Goal: Task Accomplishment & Management: Manage account settings

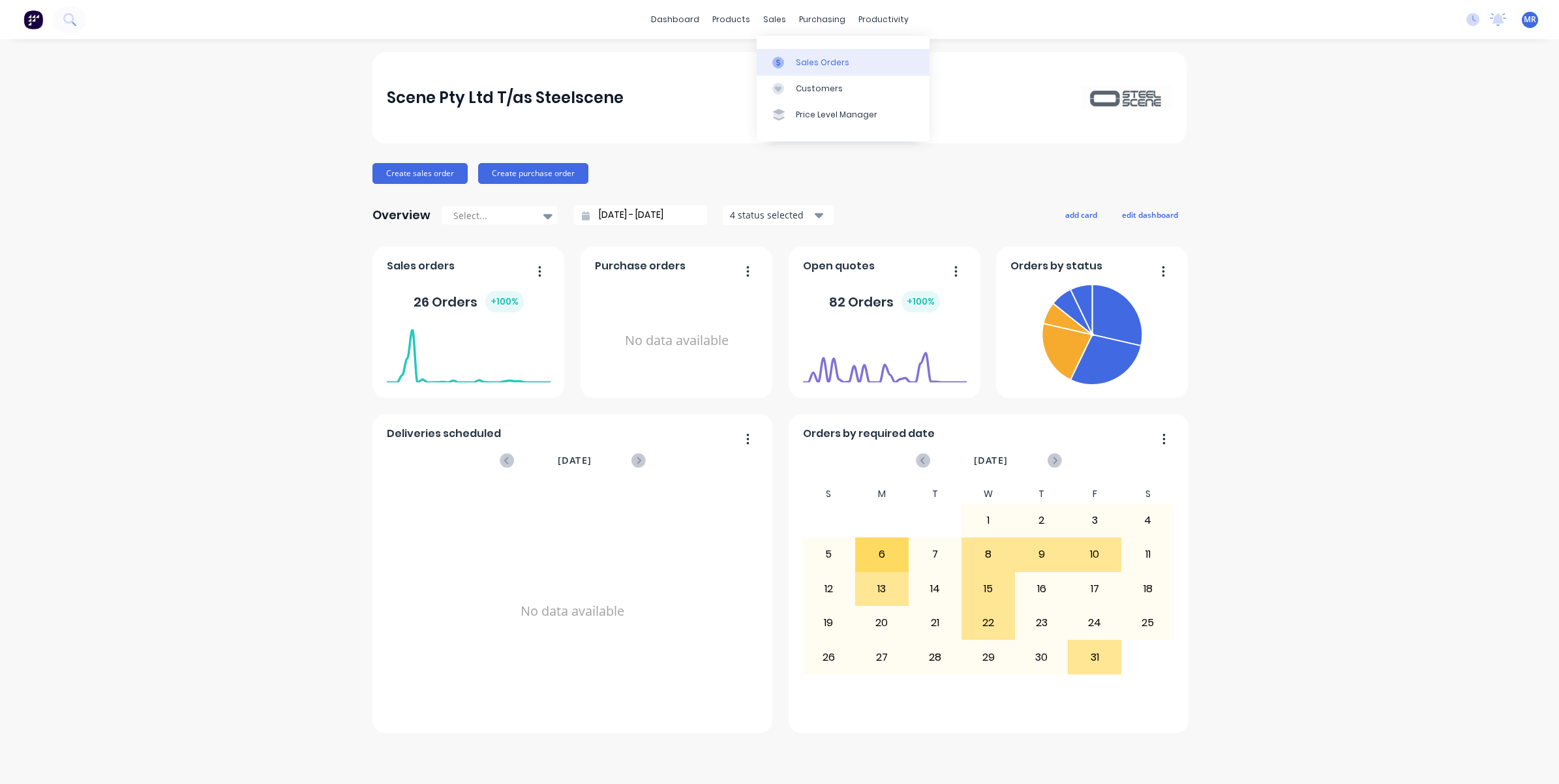
click at [806, 67] on div "Sales Orders" at bounding box center [822, 62] width 53 height 12
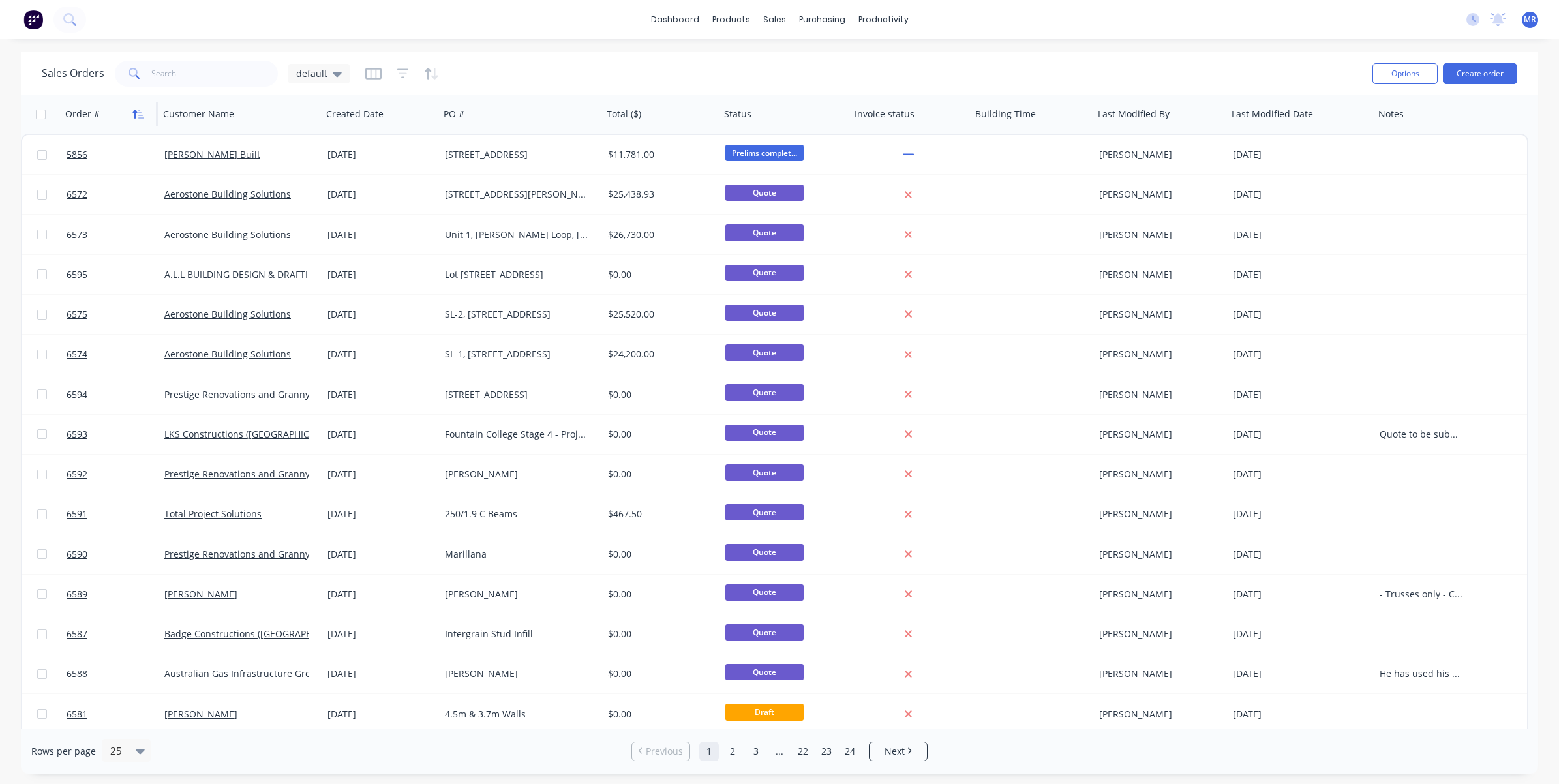
click at [133, 113] on icon "button" at bounding box center [138, 114] width 12 height 10
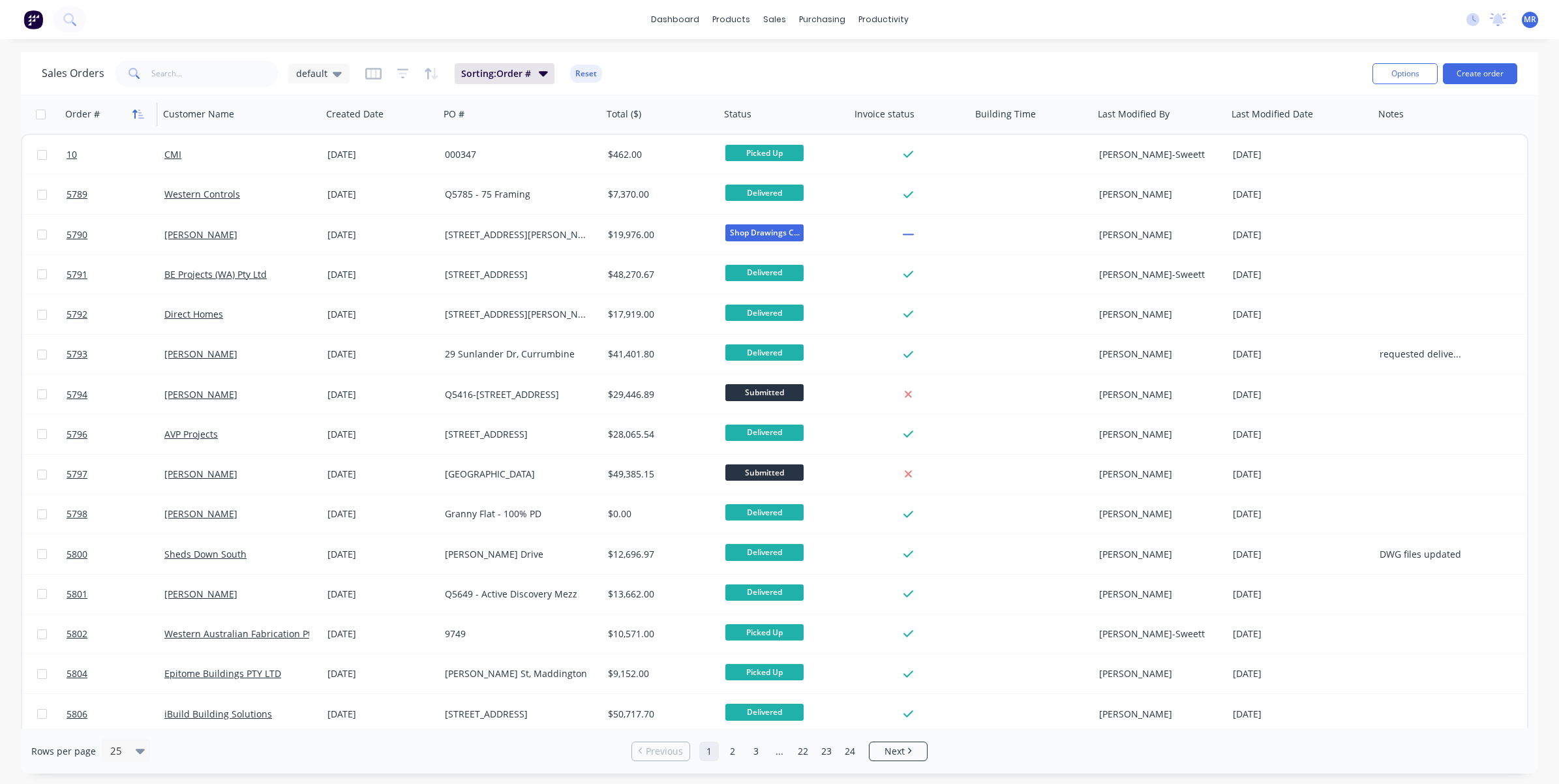
click at [138, 111] on icon "button" at bounding box center [138, 114] width 12 height 10
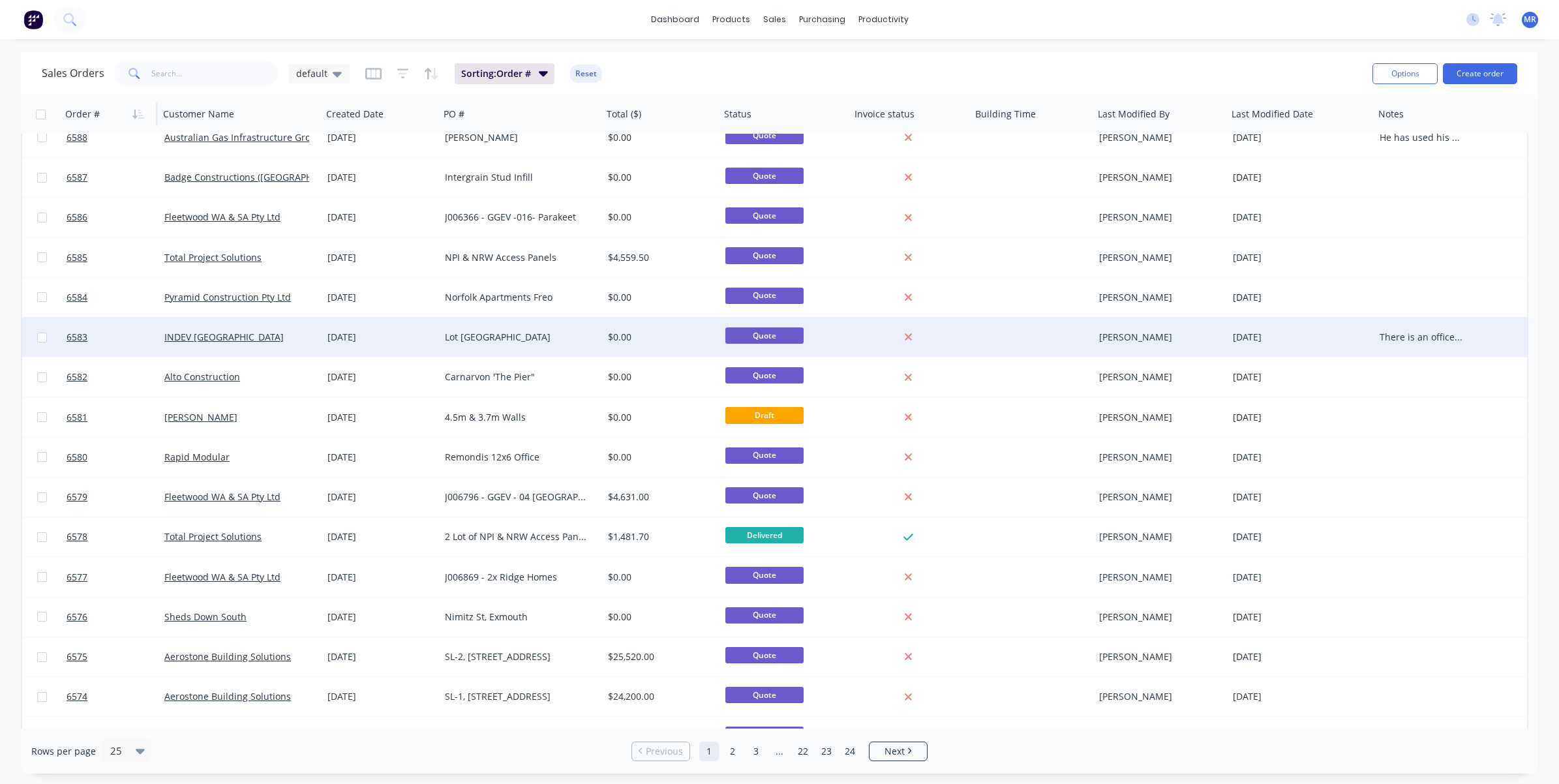
scroll to position [403, 0]
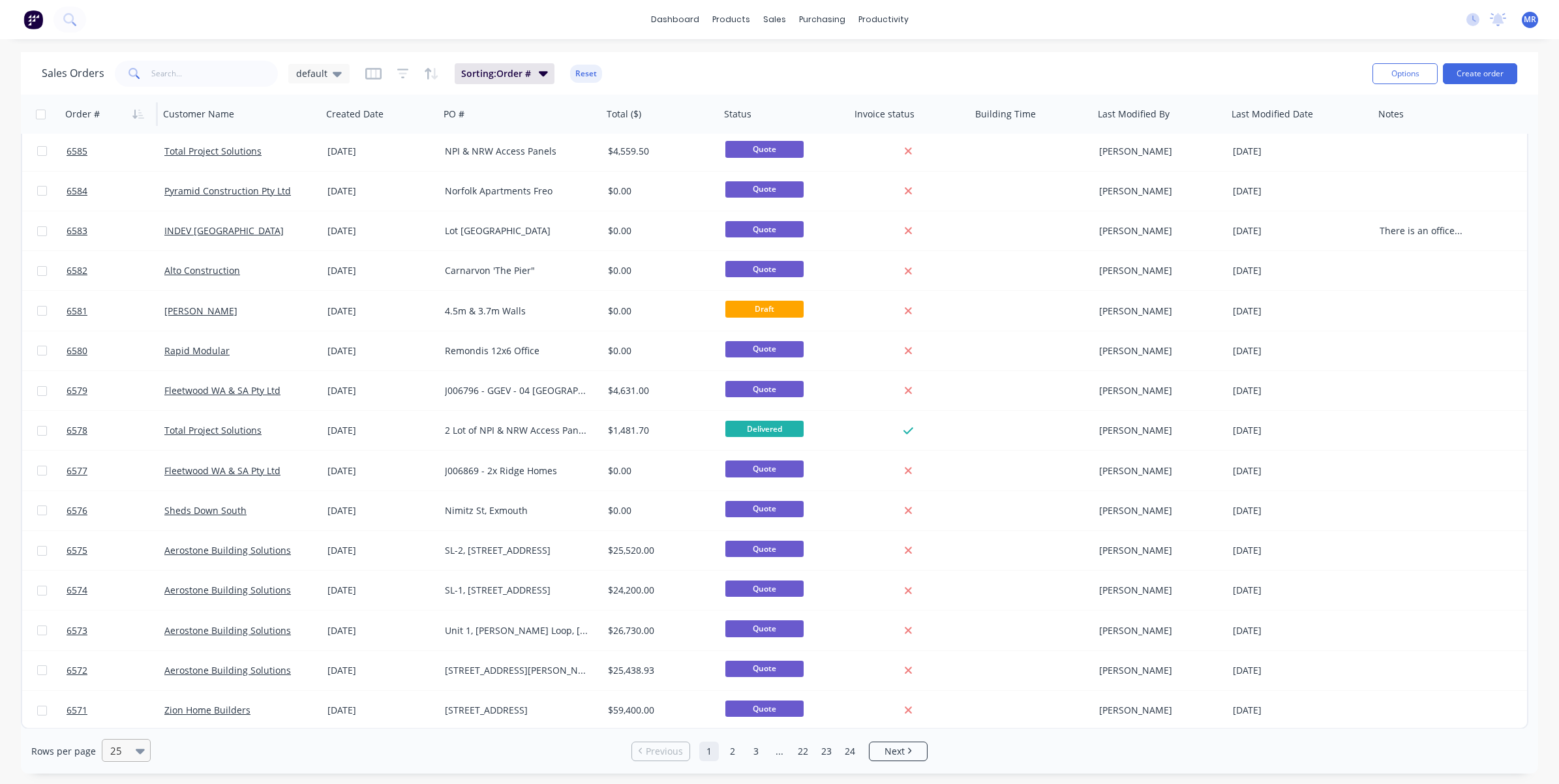
click at [133, 750] on div "25" at bounding box center [120, 749] width 30 height 21
click at [124, 722] on div "100" at bounding box center [124, 719] width 49 height 24
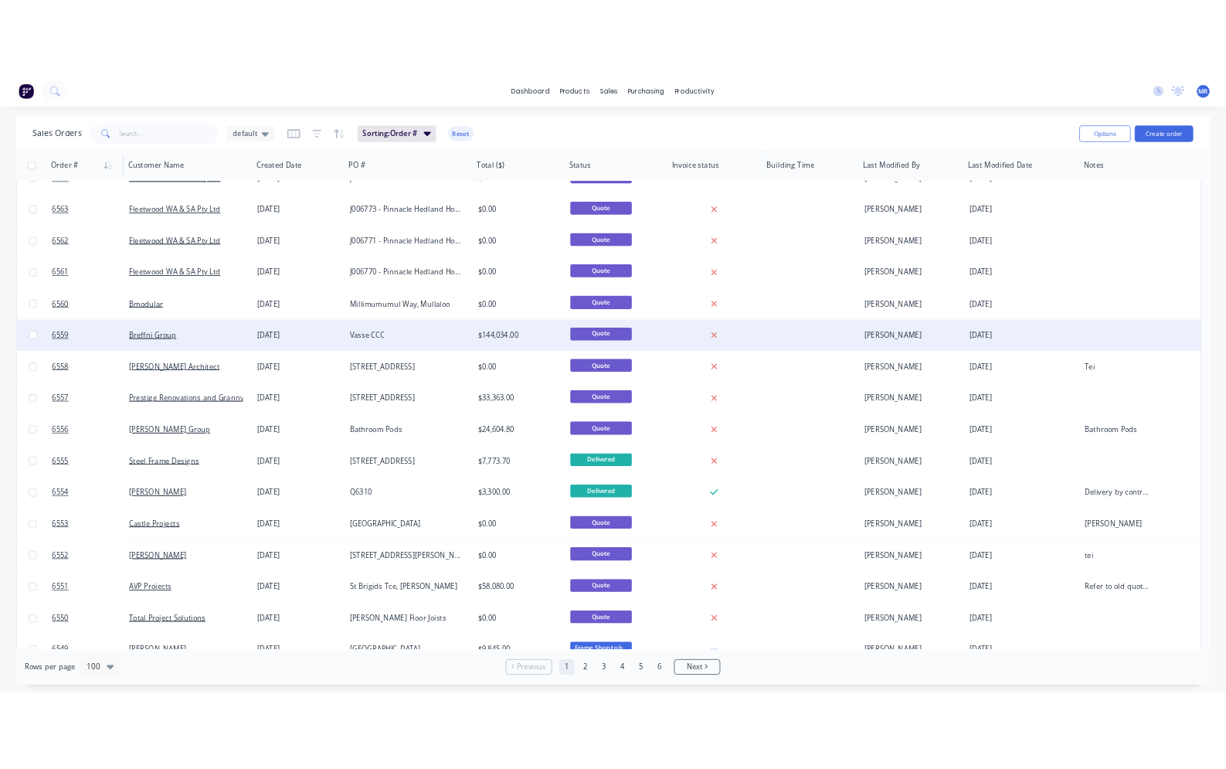
scroll to position [1352, 0]
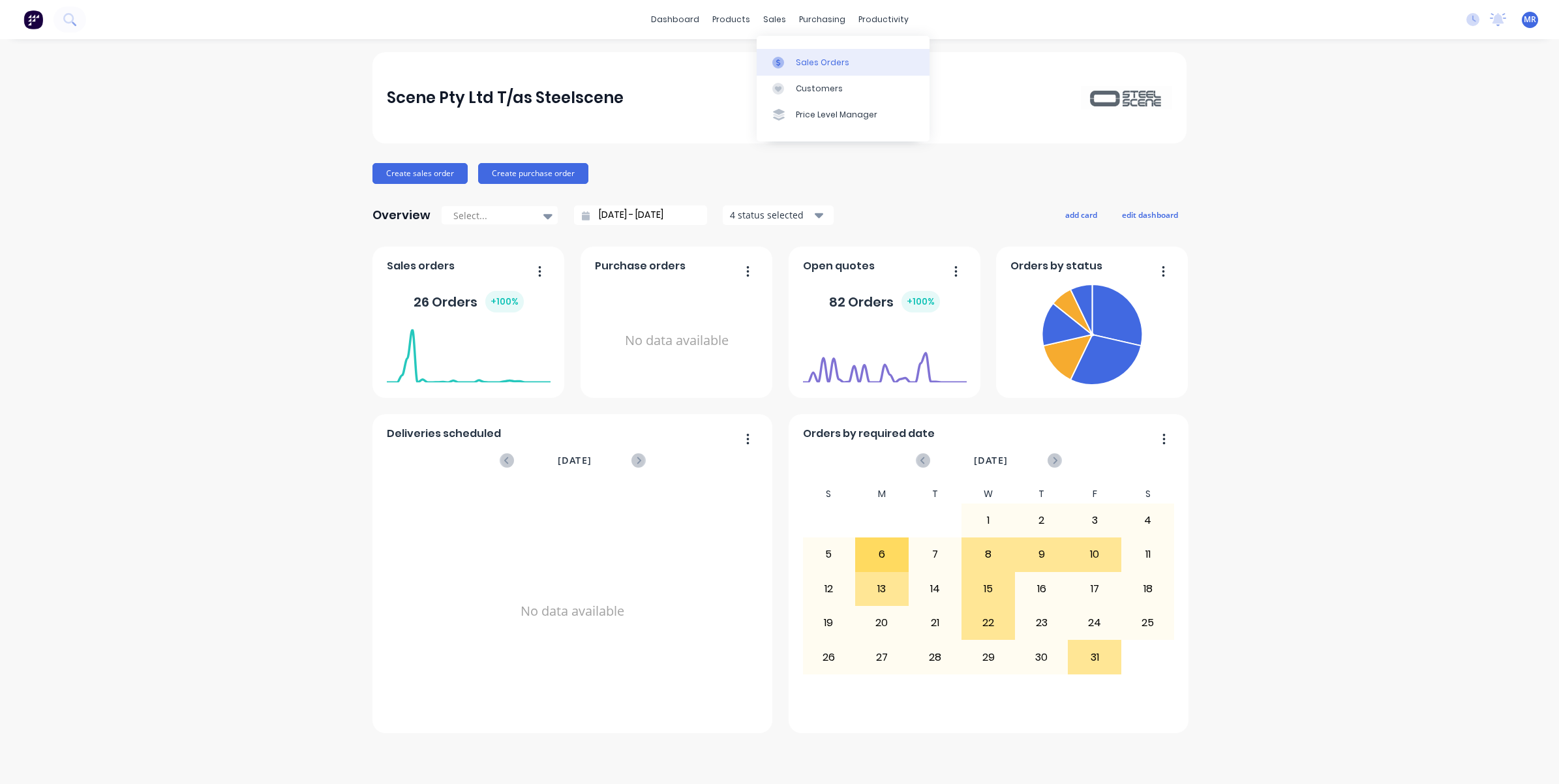
click at [813, 59] on div "Sales Orders" at bounding box center [822, 62] width 53 height 12
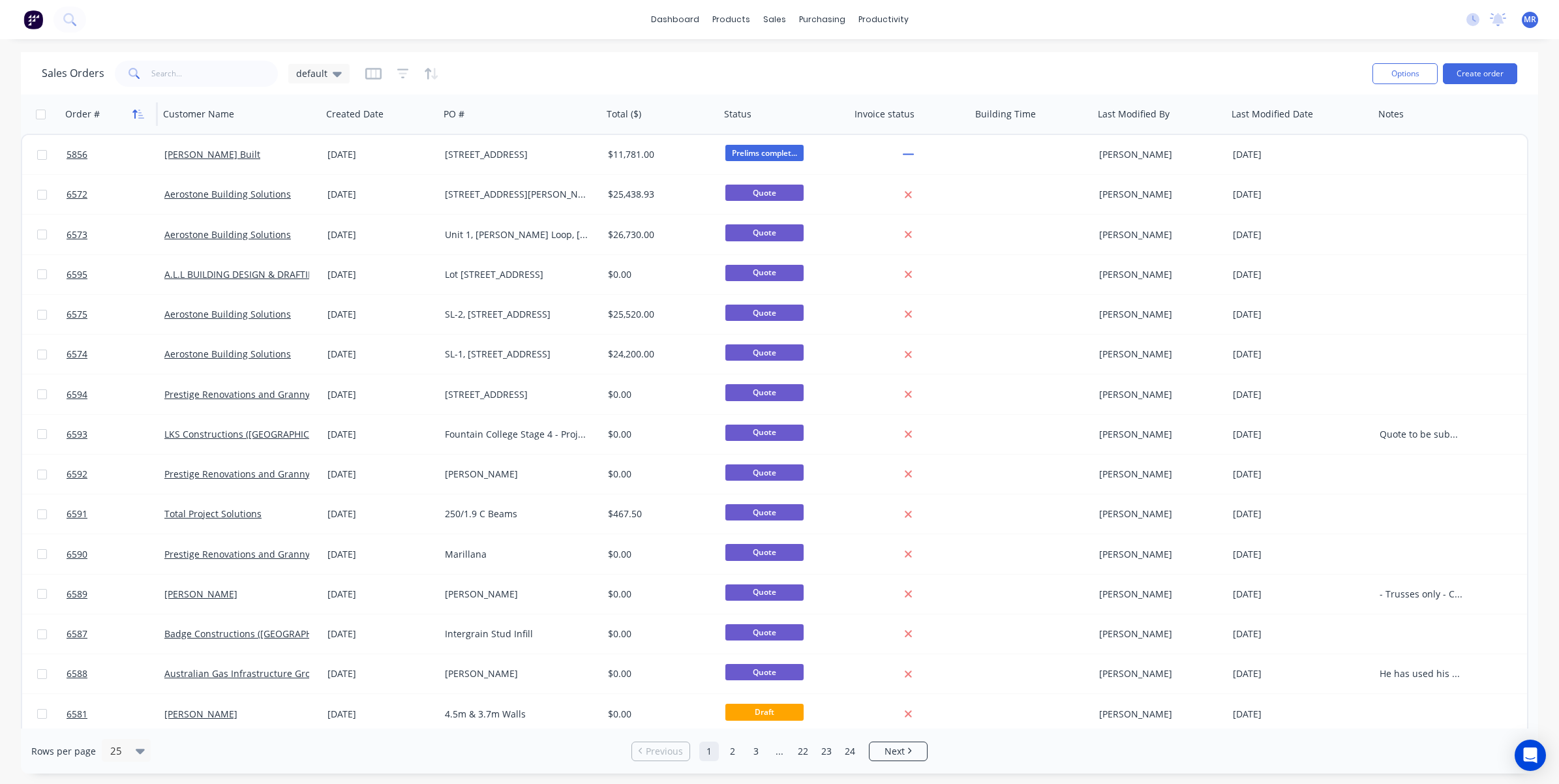
click at [136, 110] on icon "button" at bounding box center [138, 114] width 12 height 10
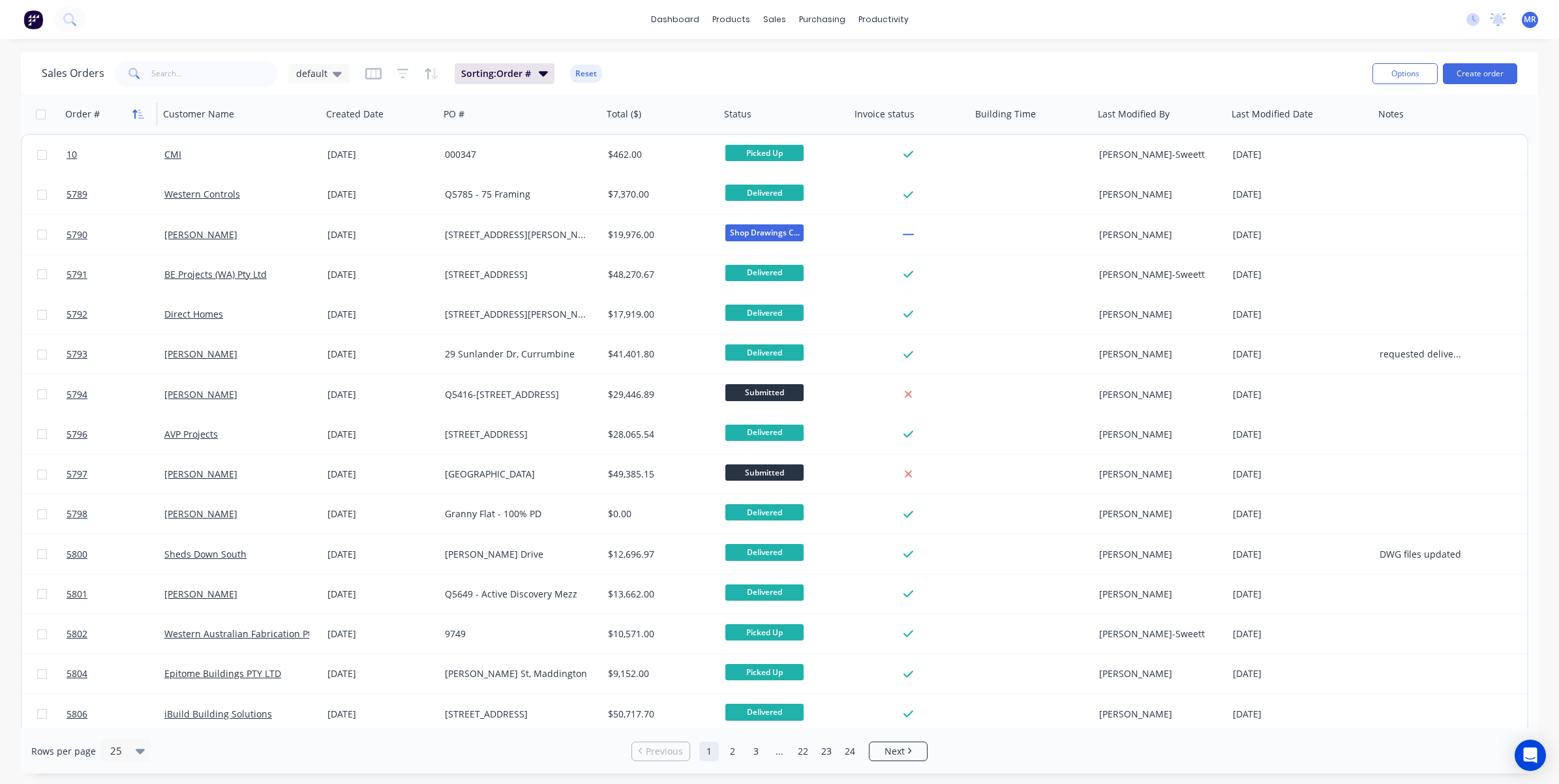
click at [131, 111] on button "button" at bounding box center [138, 114] width 19 height 19
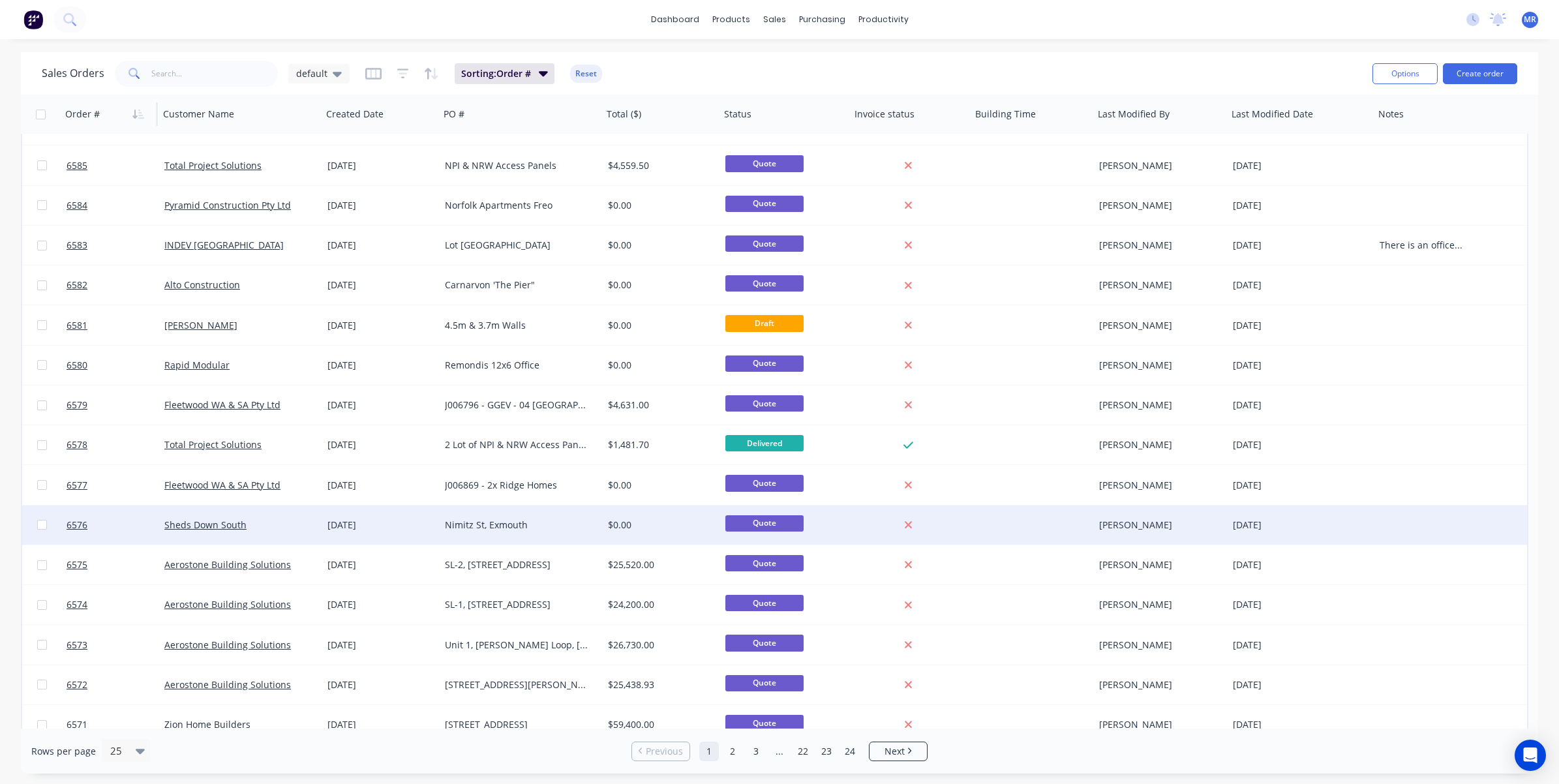
scroll to position [403, 0]
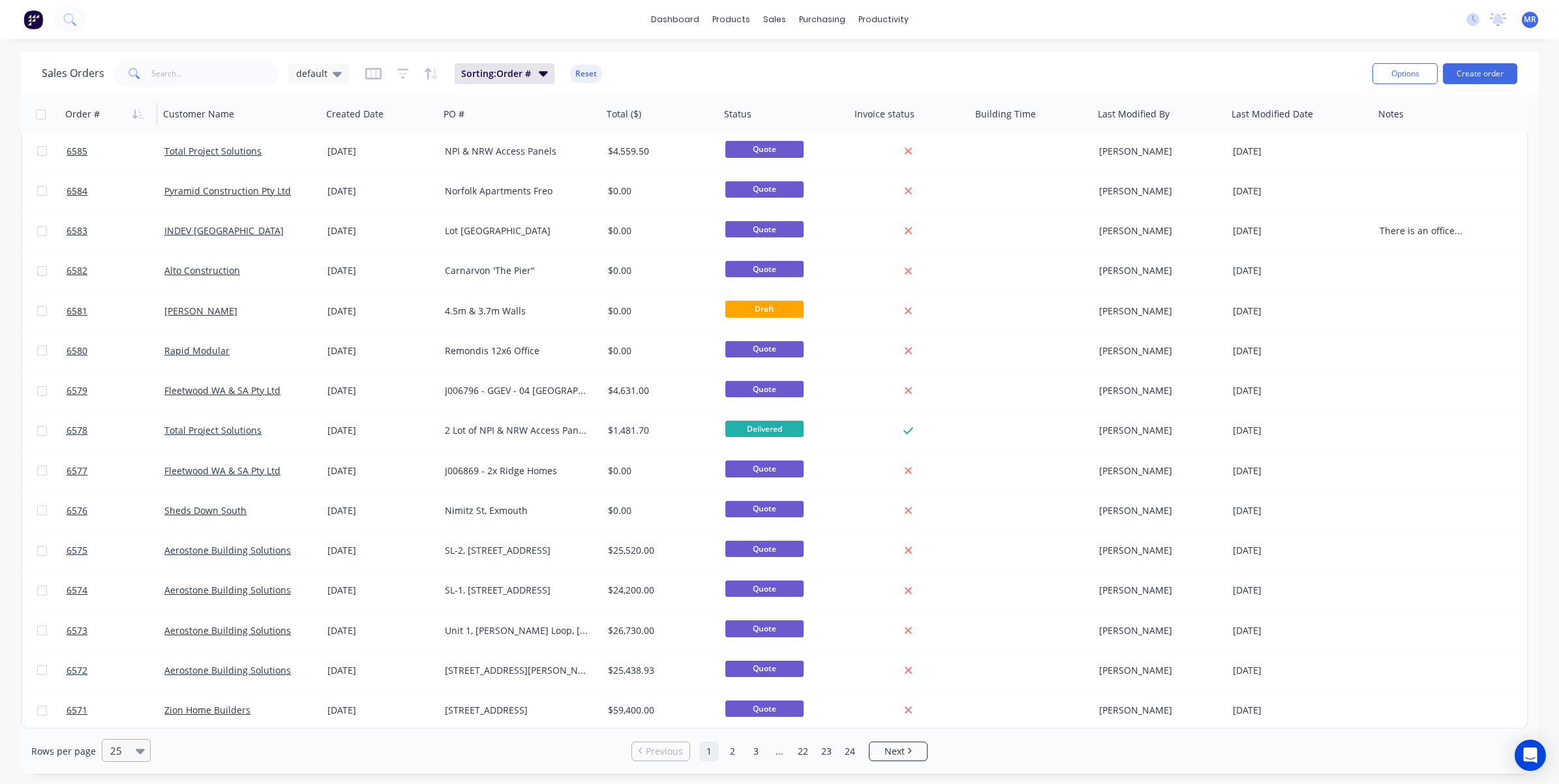
click at [125, 753] on div at bounding box center [120, 750] width 23 height 16
click at [124, 726] on div "100" at bounding box center [124, 719] width 49 height 24
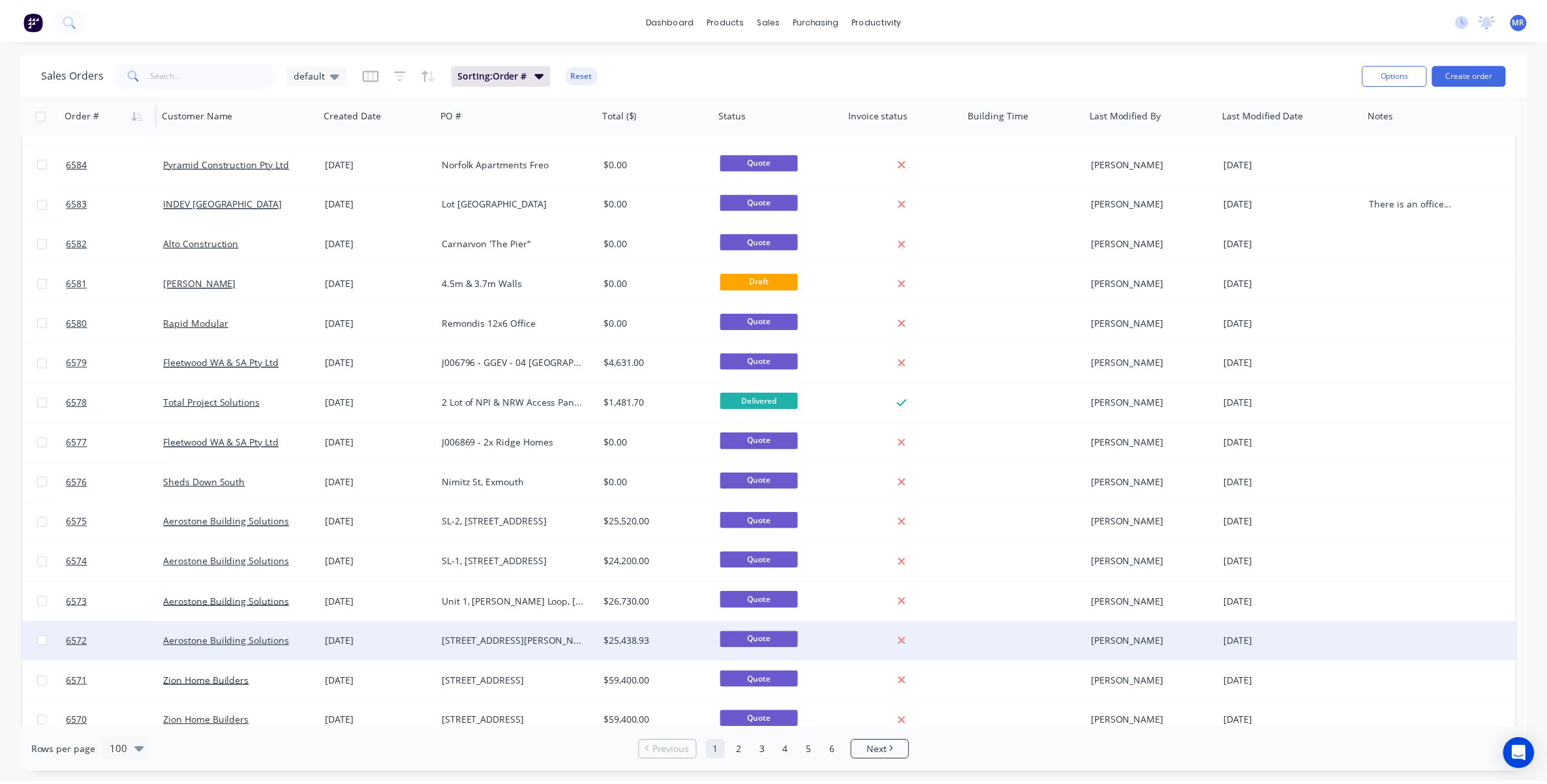
scroll to position [408, 0]
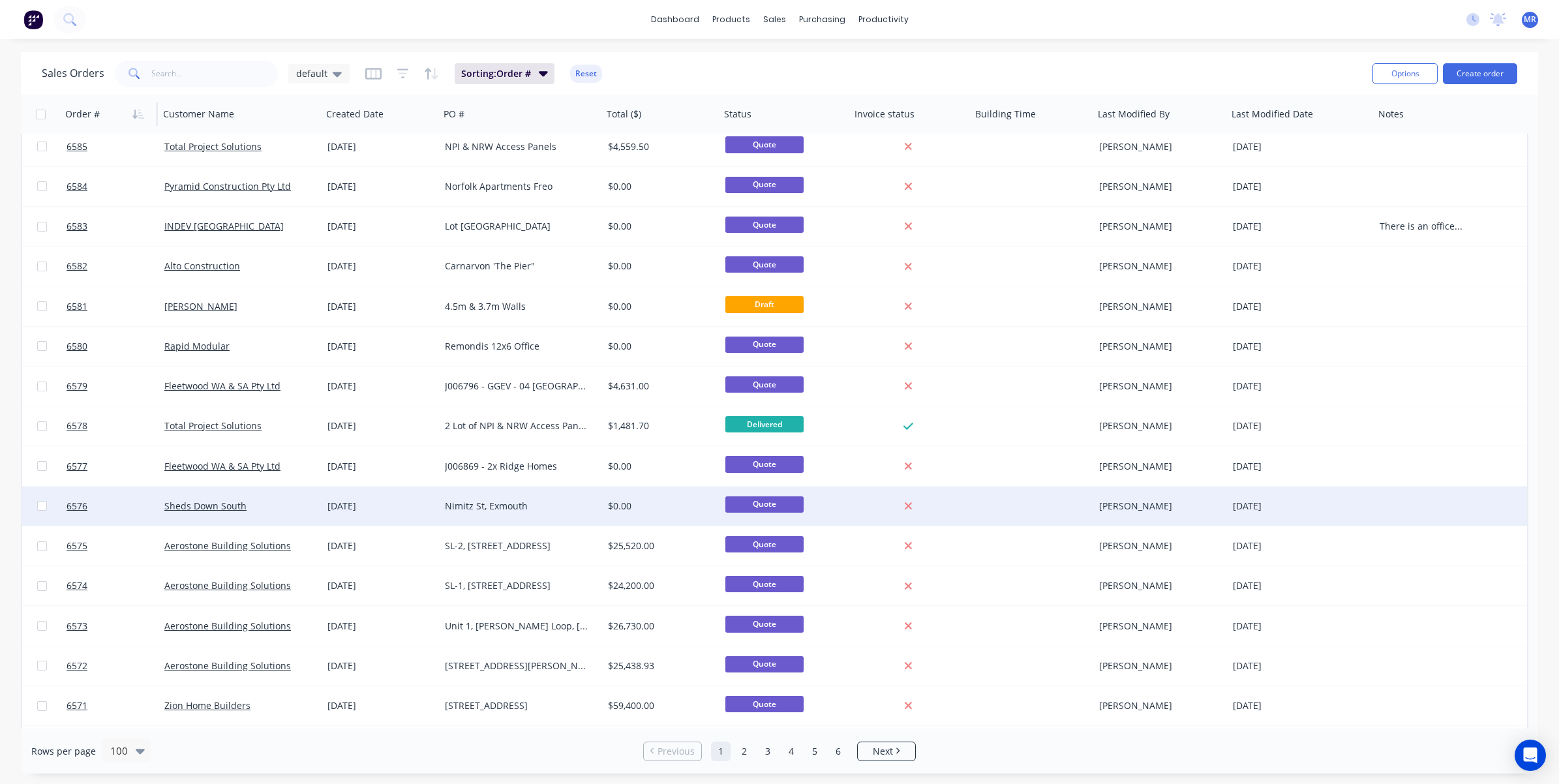
click at [522, 500] on div "Nimitz St, Exmouth" at bounding box center [517, 506] width 145 height 13
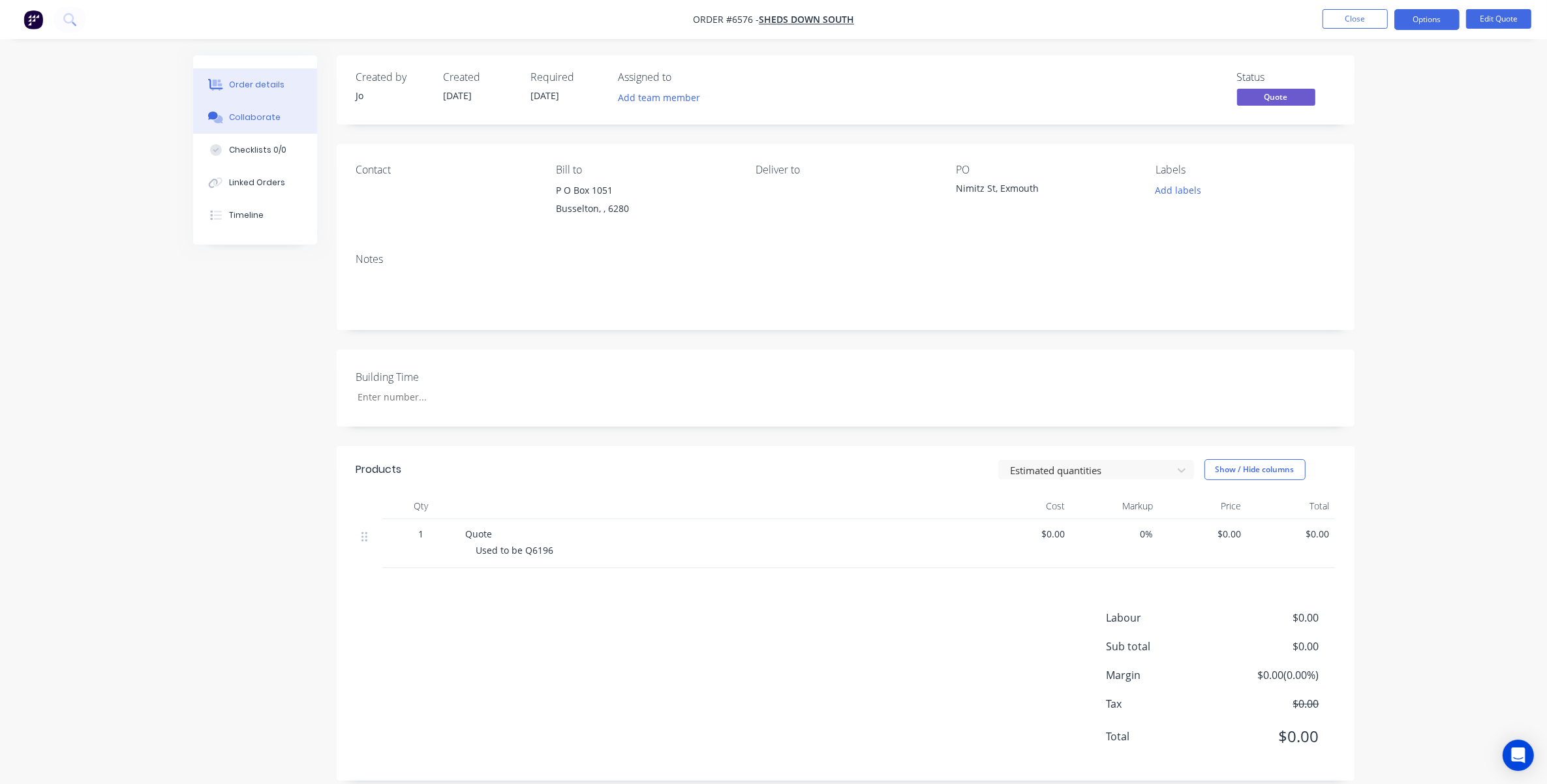
click at [242, 118] on div "Collaborate" at bounding box center [254, 117] width 52 height 12
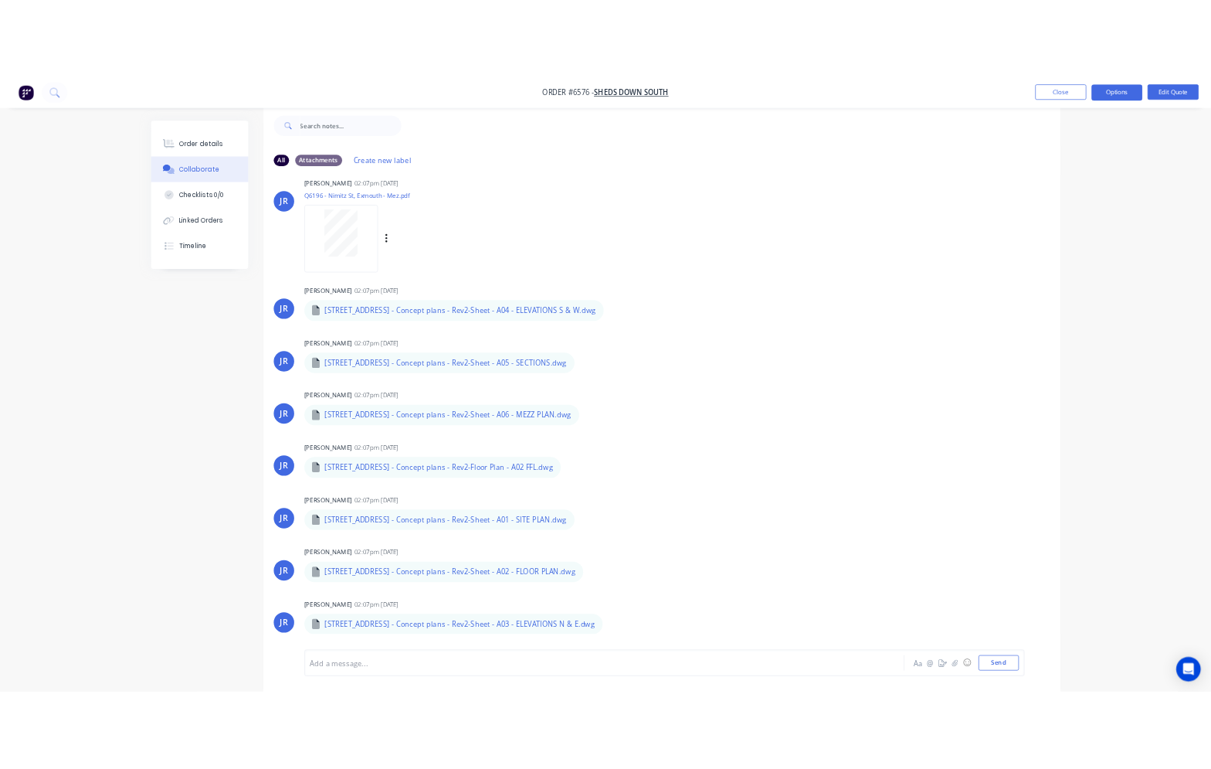
scroll to position [21, 0]
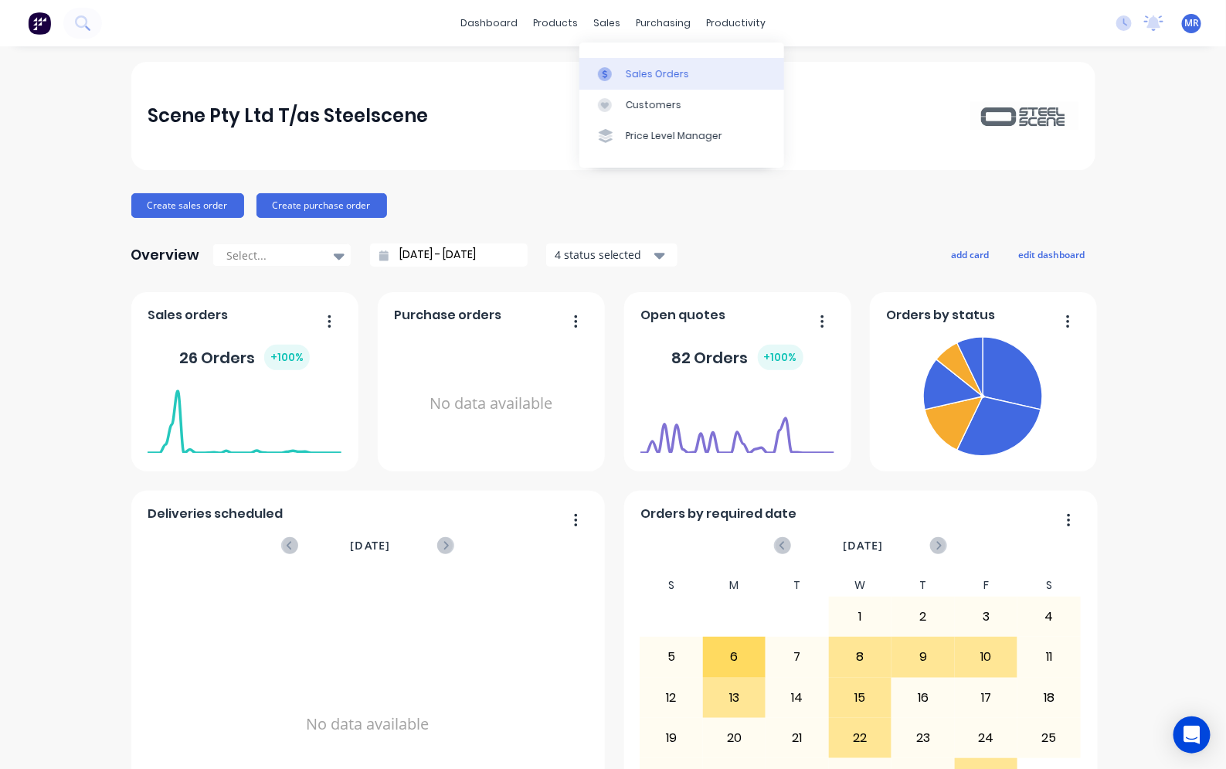
click at [636, 76] on div "Sales Orders" at bounding box center [657, 74] width 63 height 14
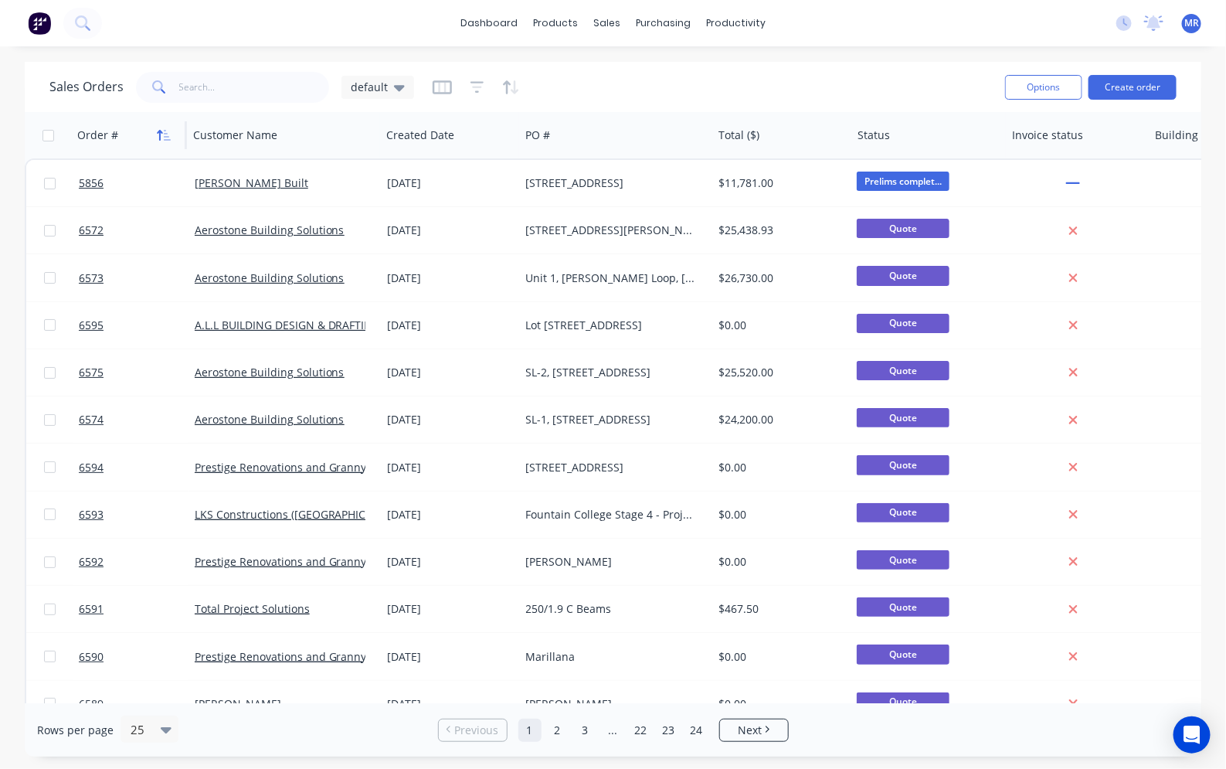
click at [161, 129] on icon "button" at bounding box center [164, 135] width 14 height 12
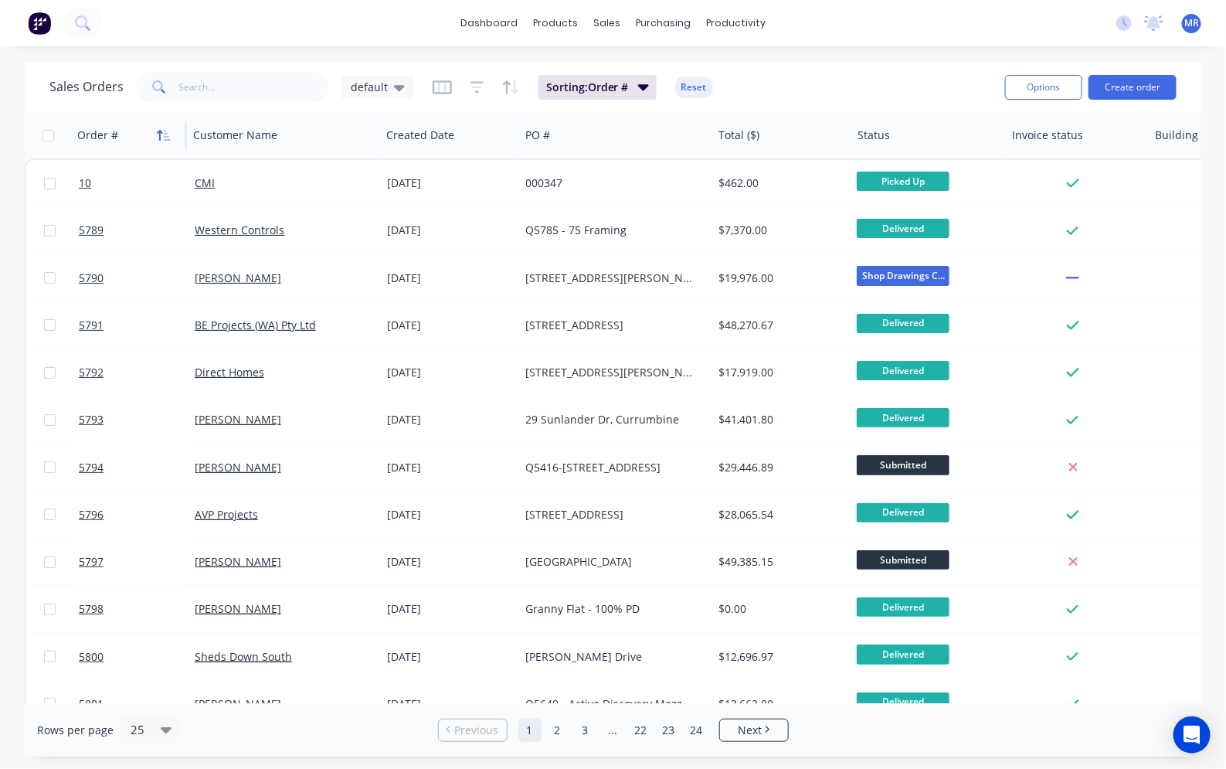
click at [166, 139] on icon "button" at bounding box center [167, 135] width 7 height 11
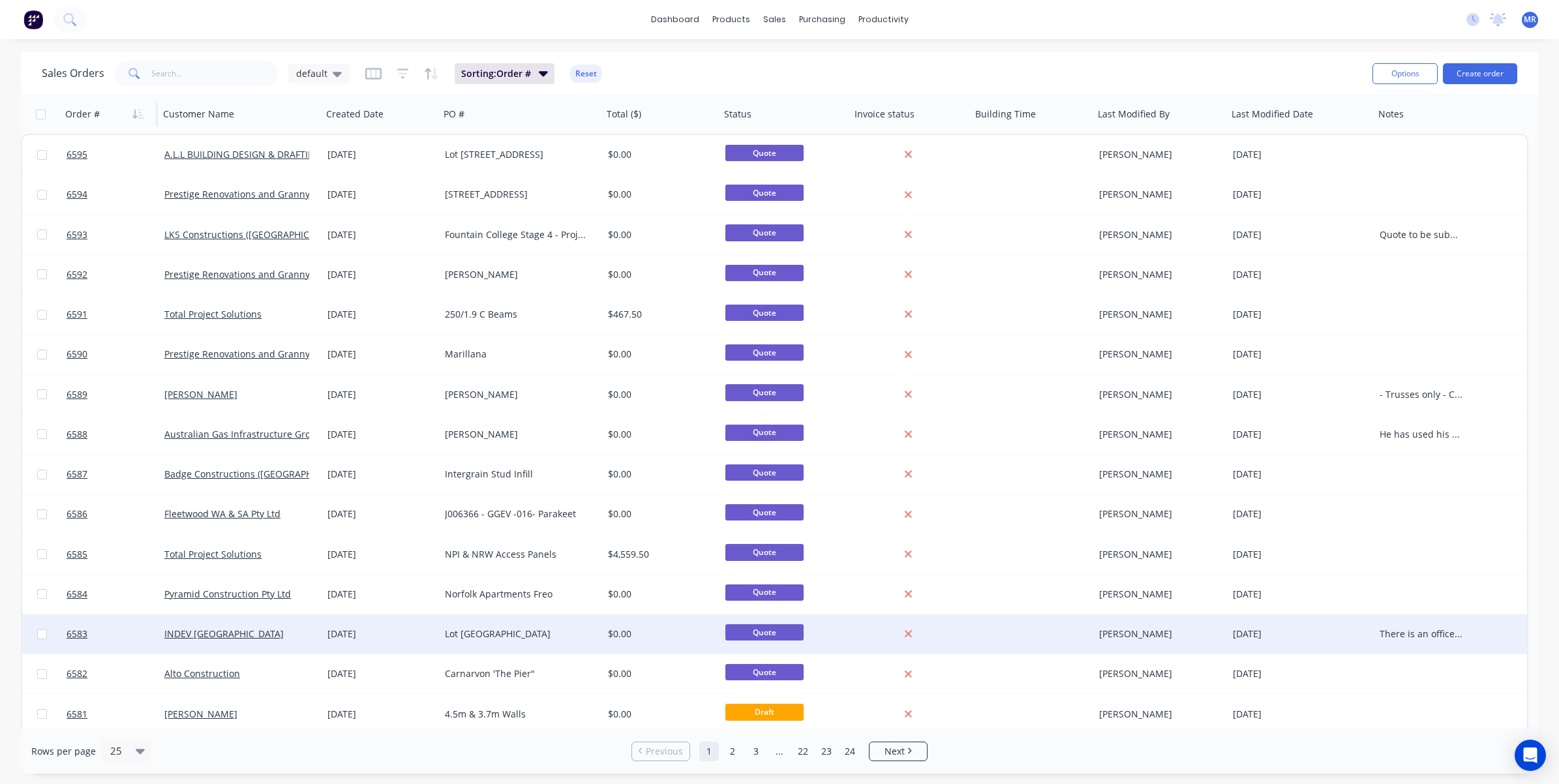
click at [535, 640] on div "Lot 44 Southern River Park" at bounding box center [521, 634] width 163 height 39
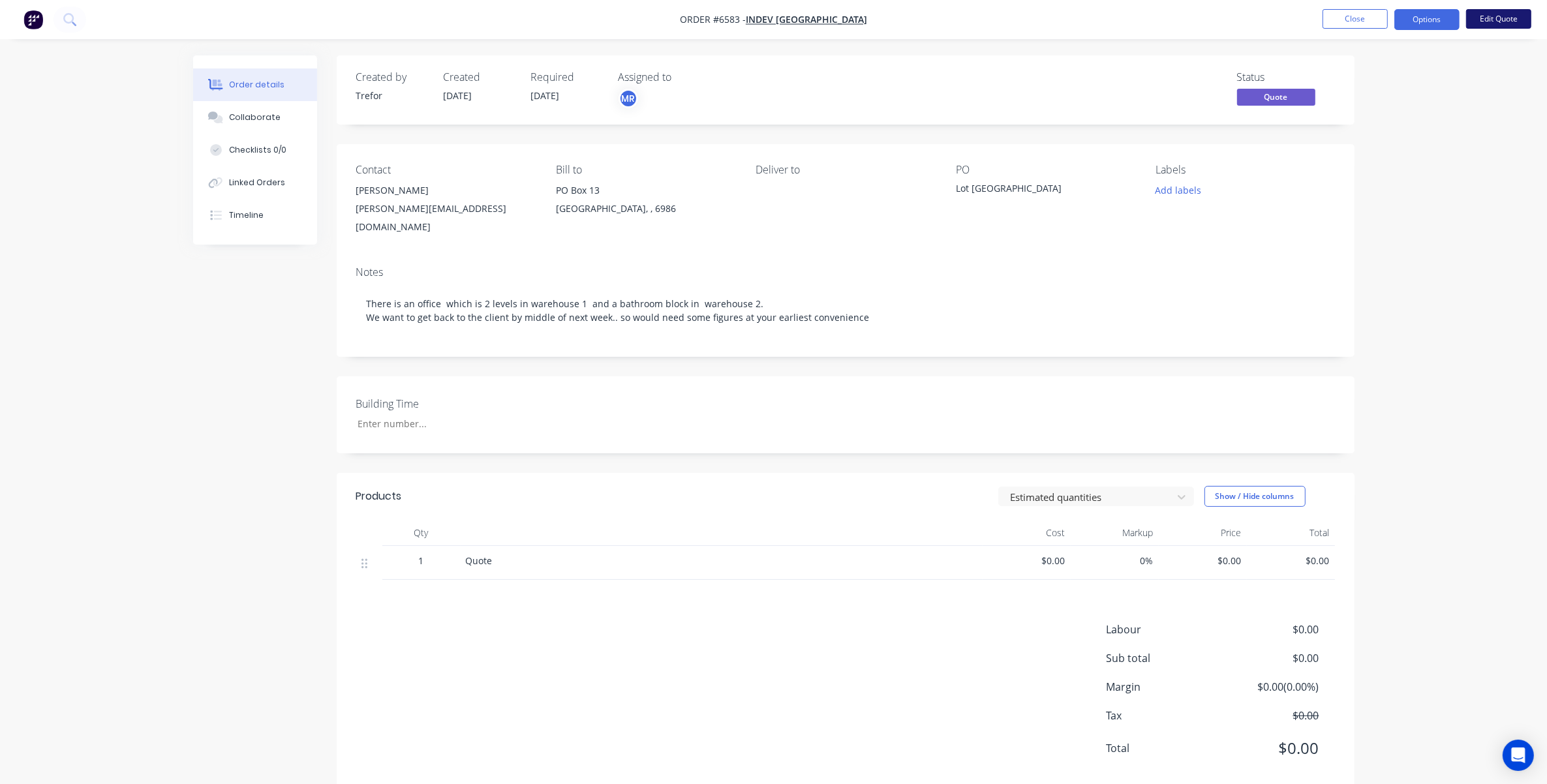
click at [1034, 17] on button "Edit Quote" at bounding box center [1498, 19] width 65 height 19
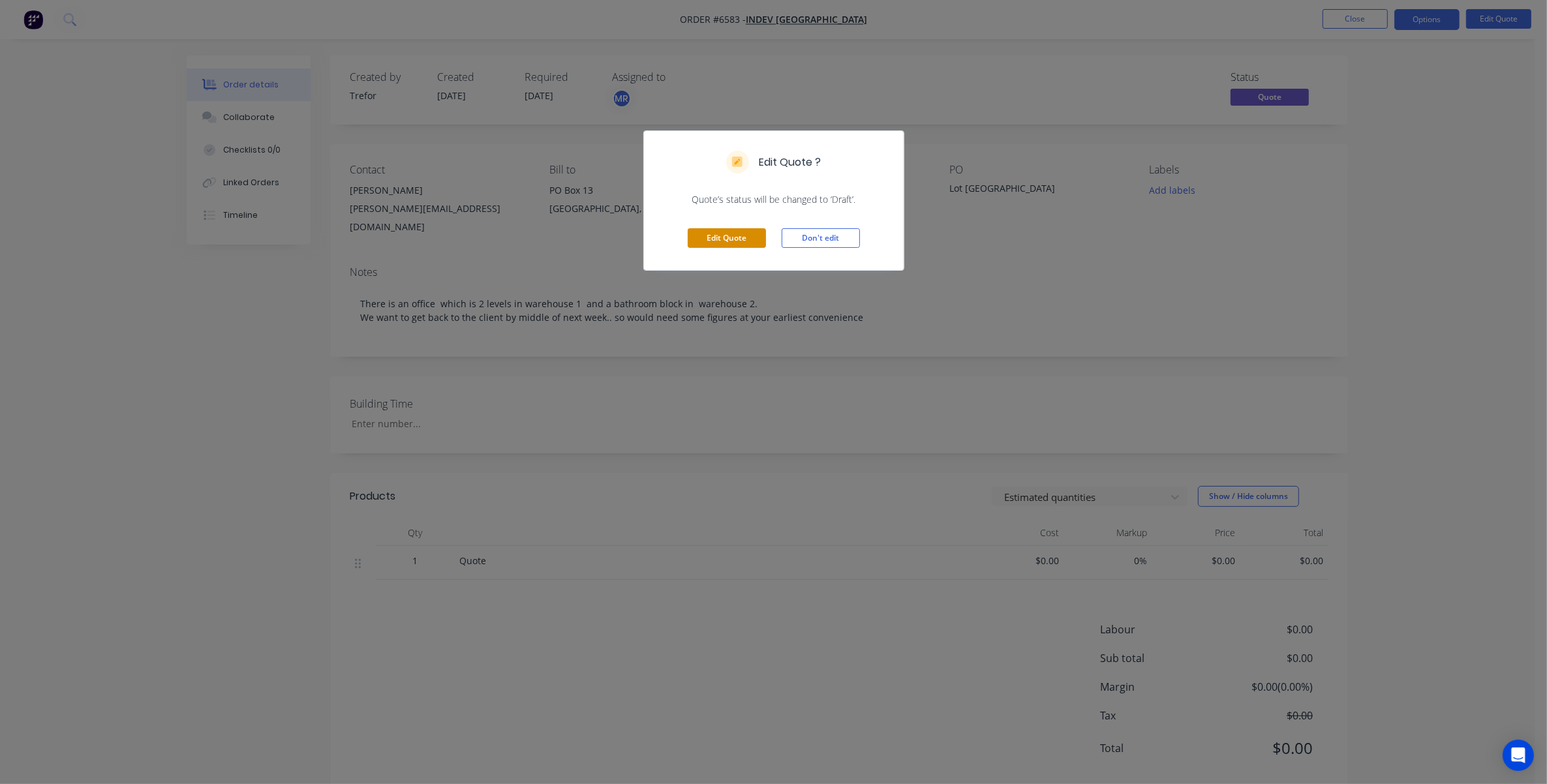
click at [741, 246] on button "Edit Quote" at bounding box center [726, 237] width 79 height 19
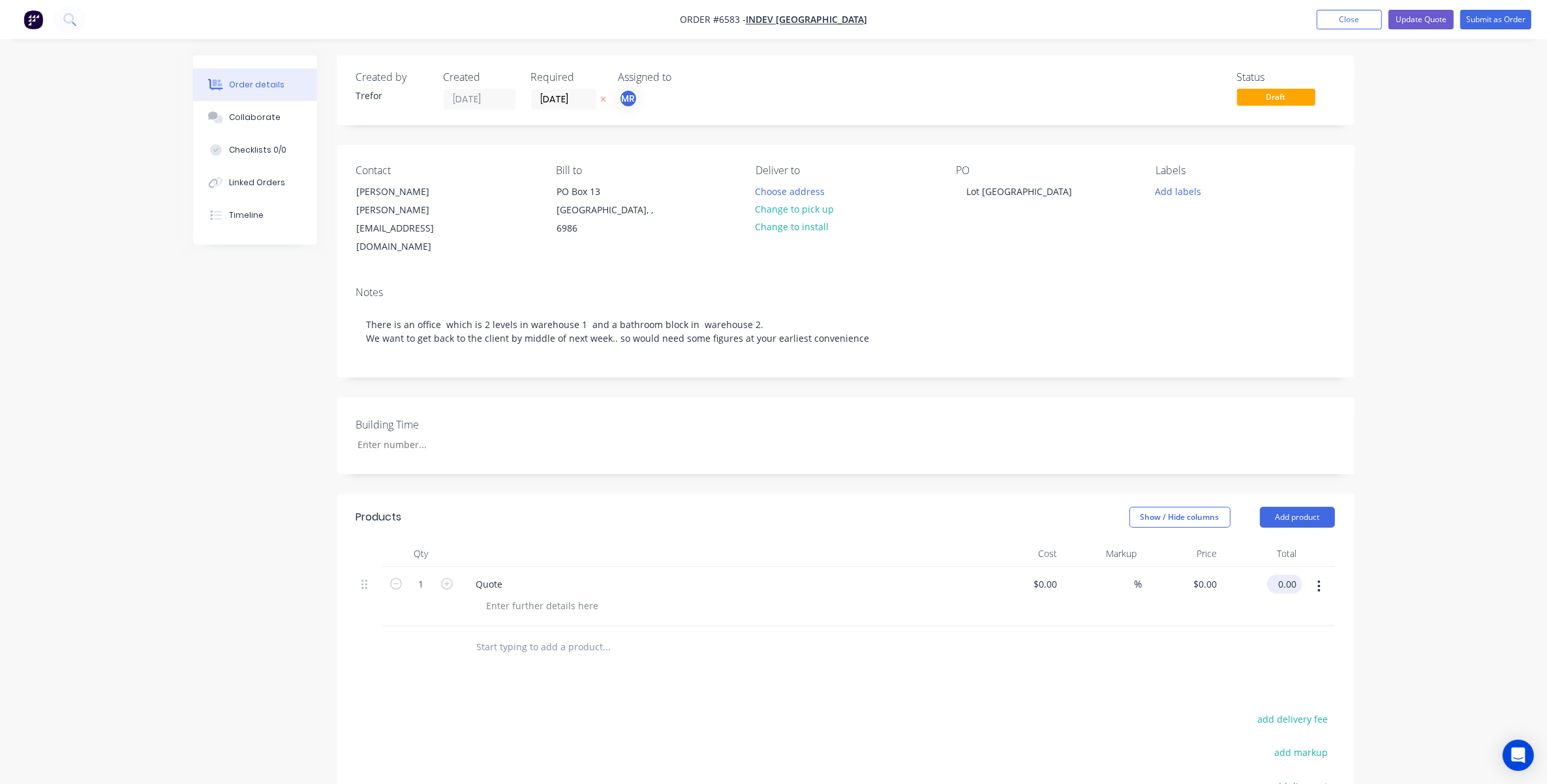
click at [1034, 575] on input "0.00" at bounding box center [1288, 584] width 30 height 19
type input "0.01"
type input "$0.01"
click at [1034, 626] on div at bounding box center [845, 647] width 979 height 42
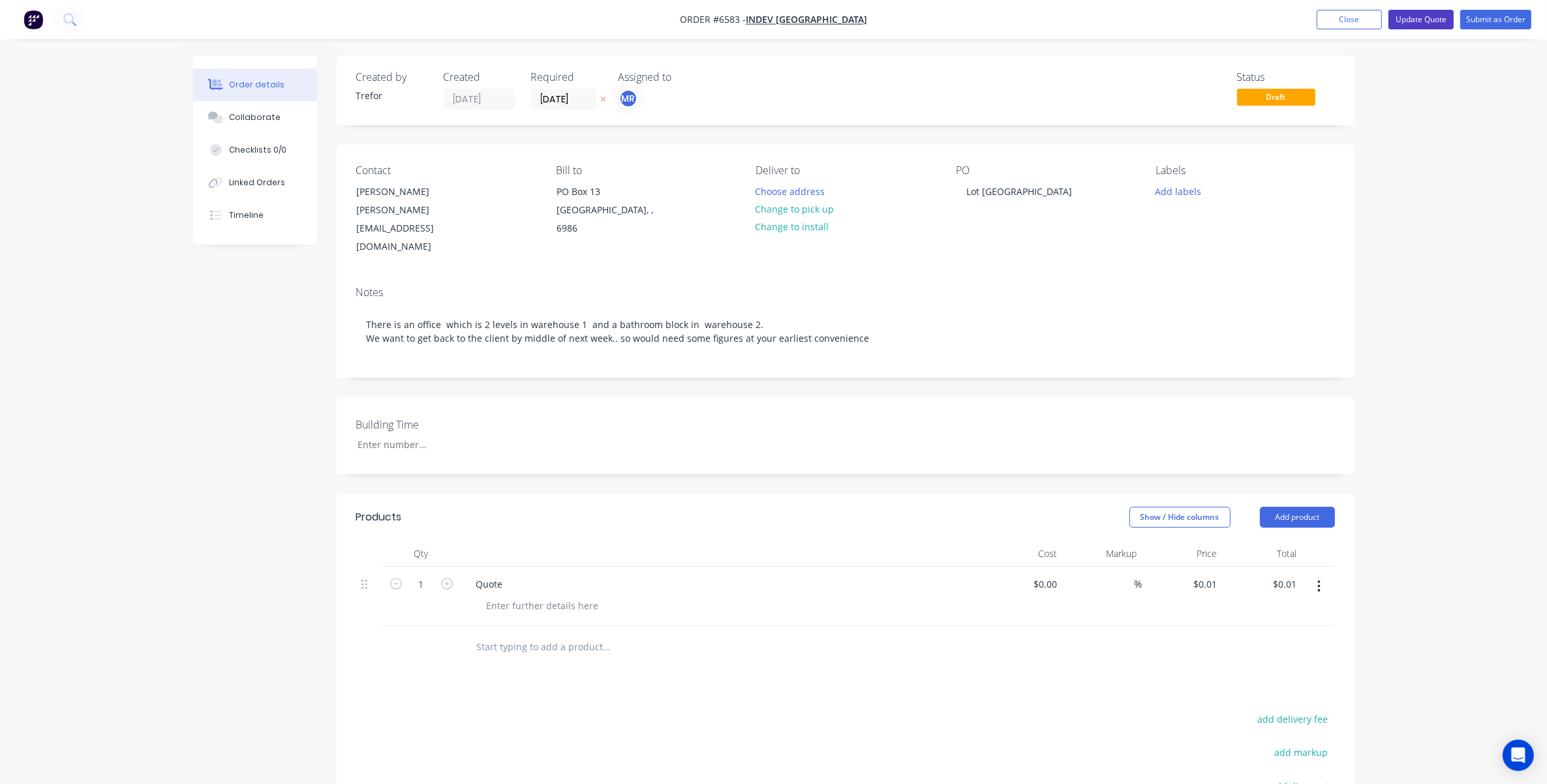
click at [1034, 15] on button "Update Quote" at bounding box center [1420, 19] width 65 height 19
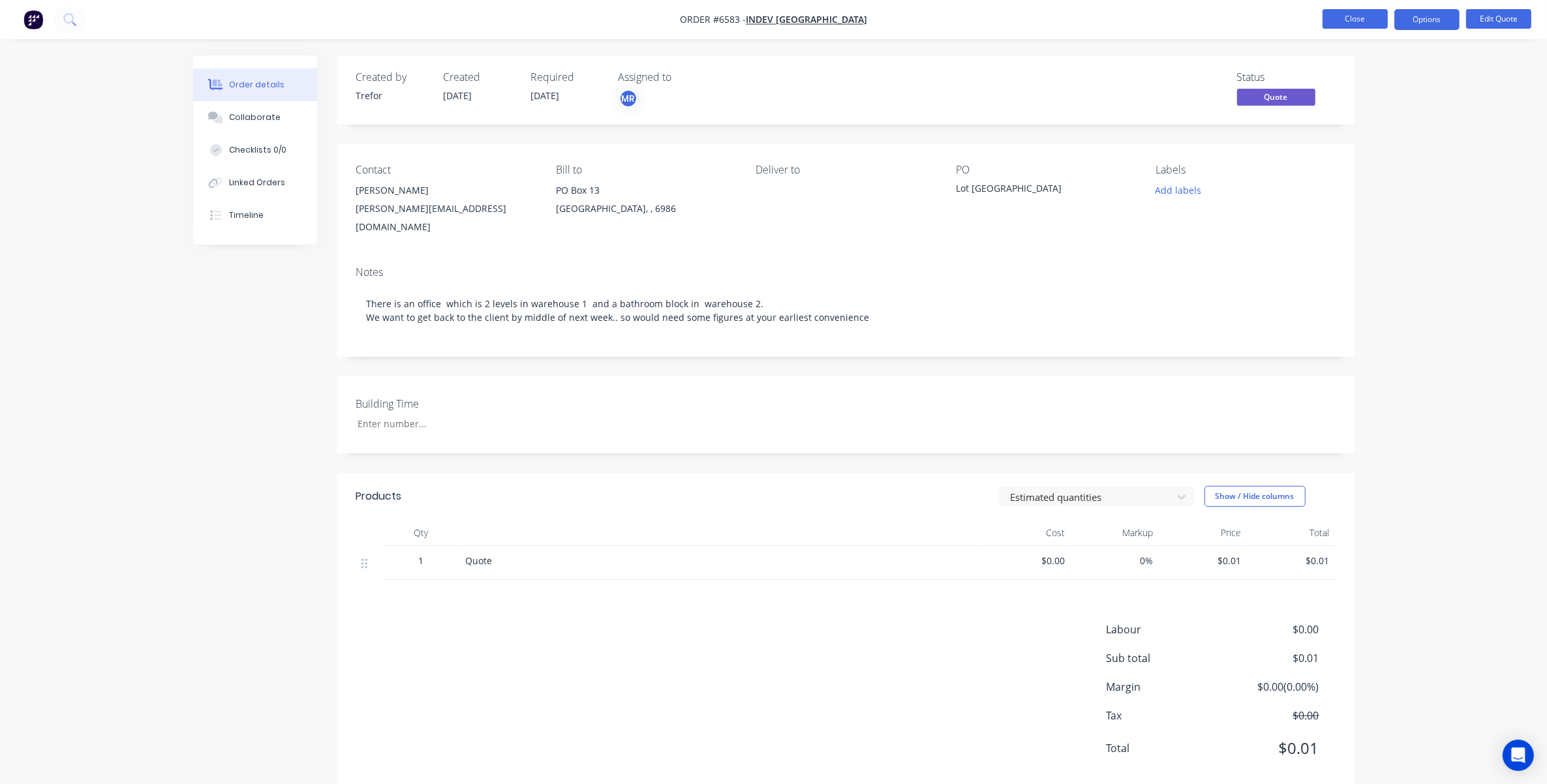
click at [1034, 19] on button "Close" at bounding box center [1354, 19] width 65 height 19
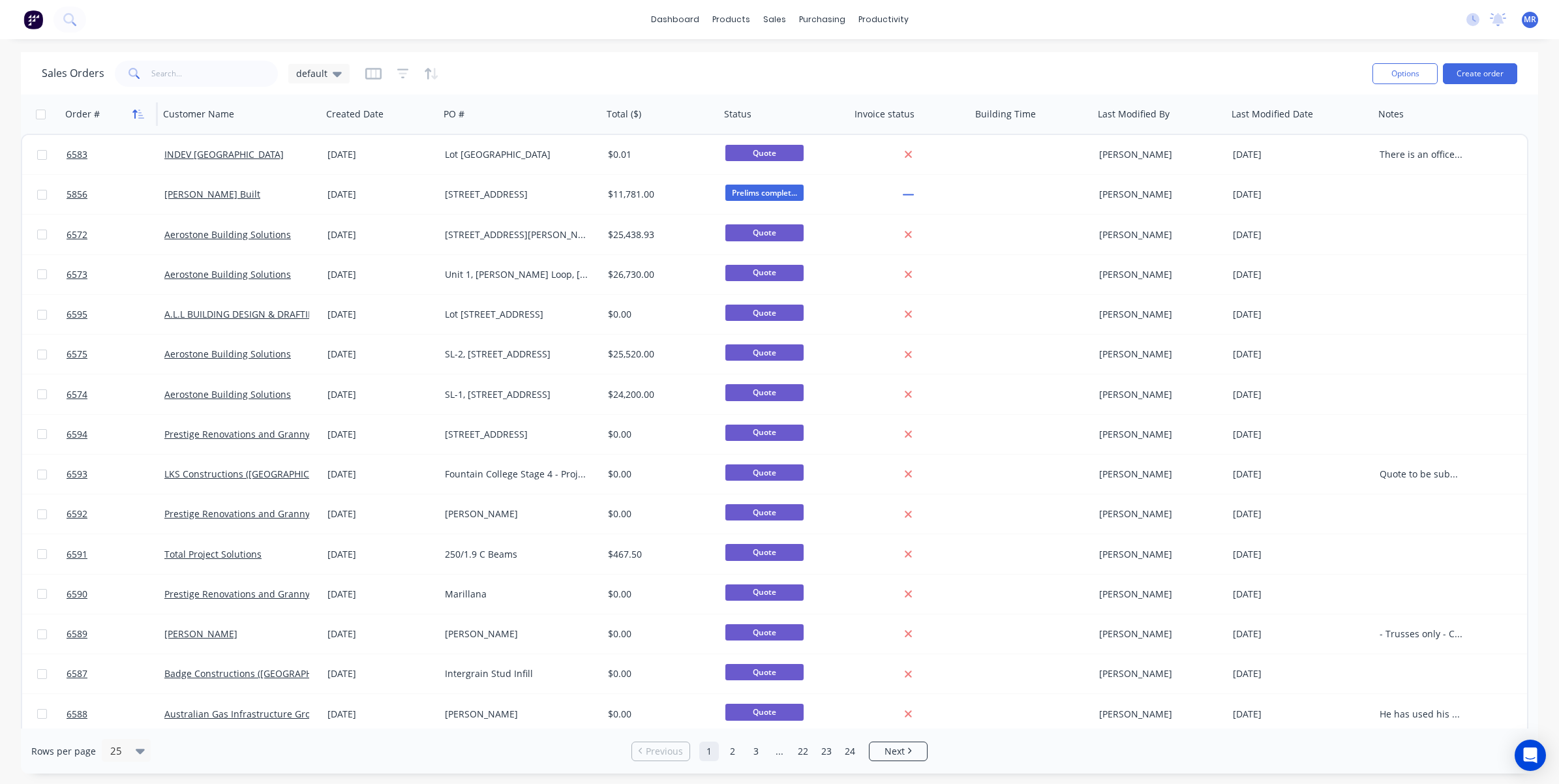
click at [133, 111] on icon "button" at bounding box center [135, 114] width 4 height 9
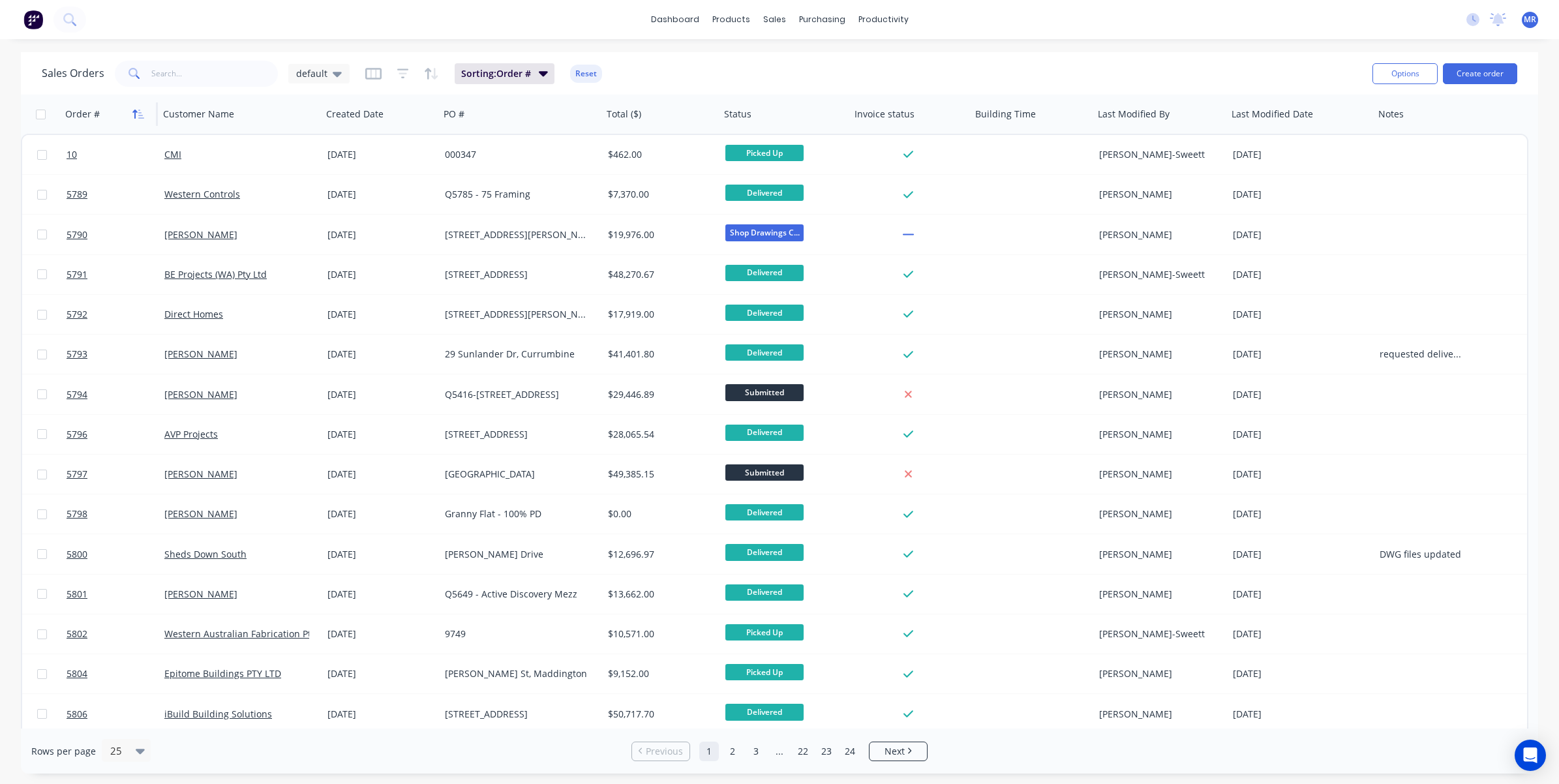
click at [138, 119] on button "button" at bounding box center [138, 114] width 19 height 19
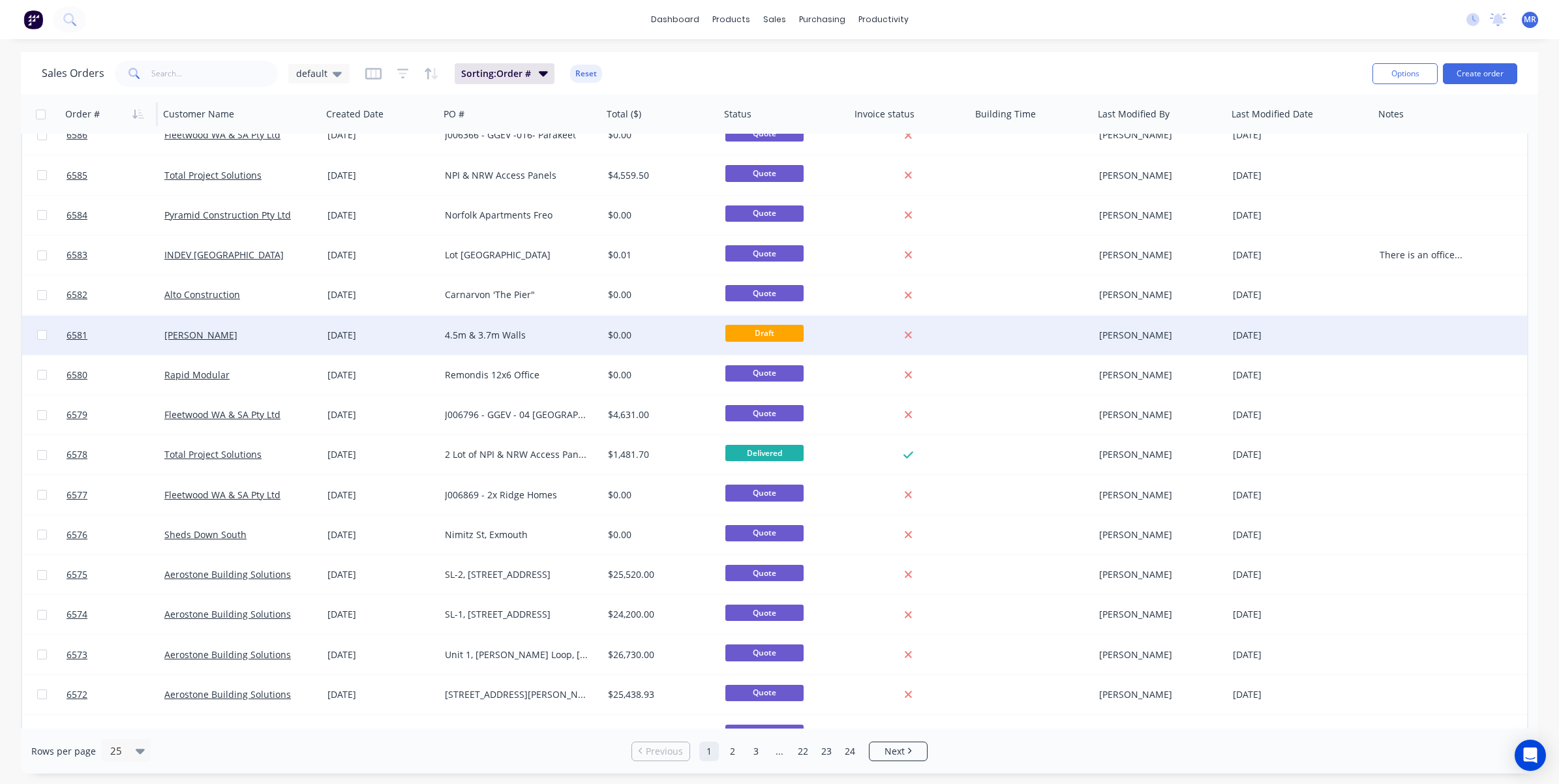
scroll to position [403, 0]
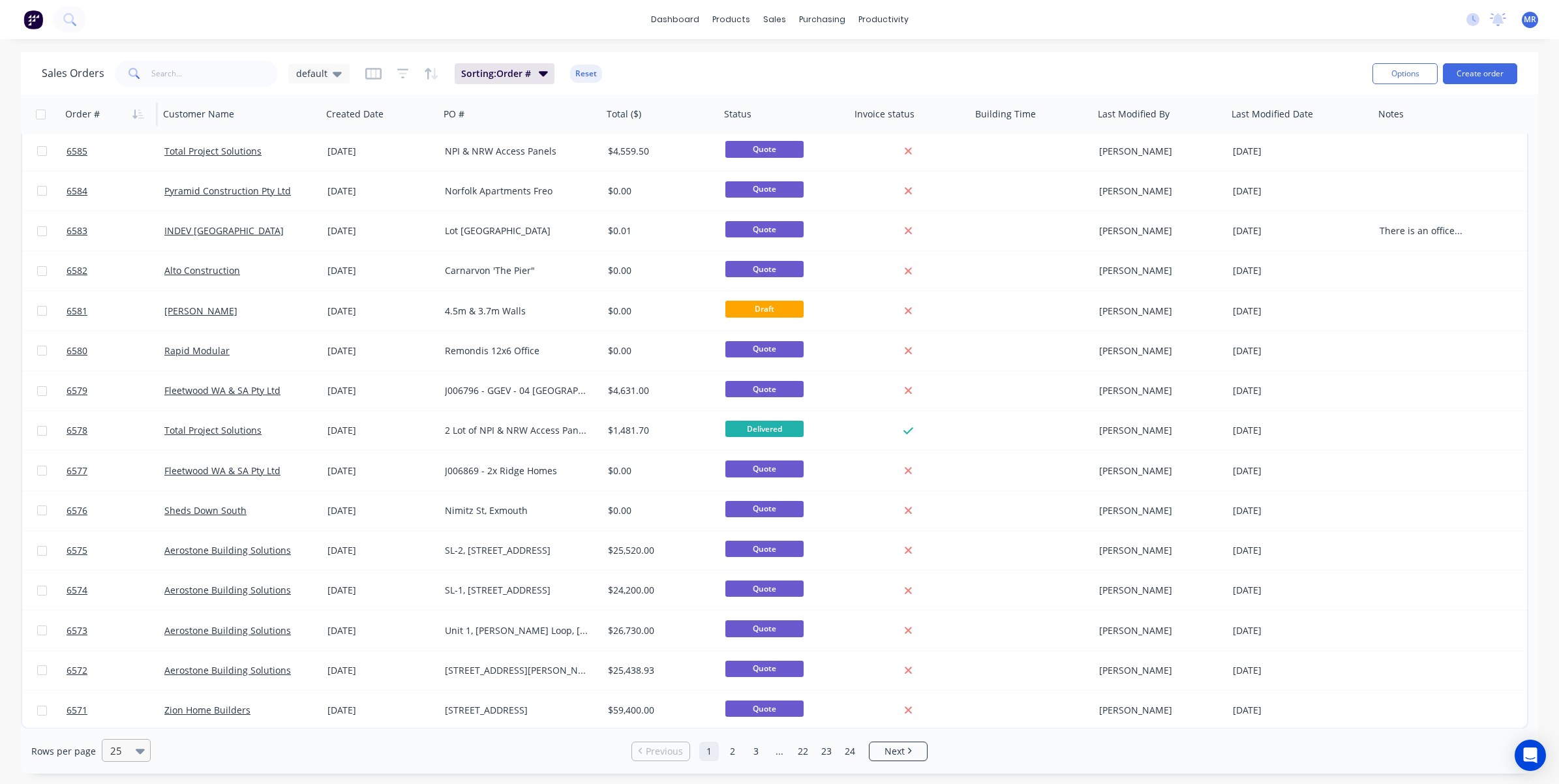
click at [143, 648] on div at bounding box center [143, 750] width 14 height 14
click at [128, 648] on div "100" at bounding box center [124, 719] width 49 height 24
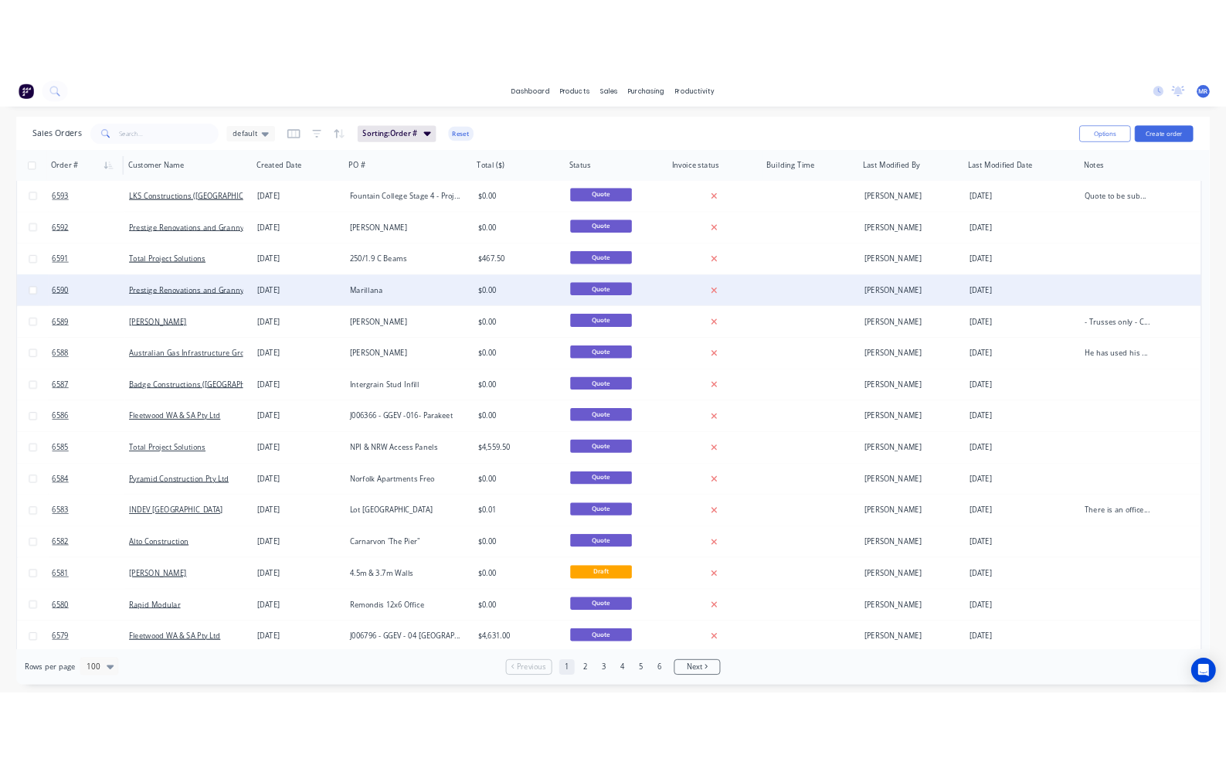
scroll to position [0, 0]
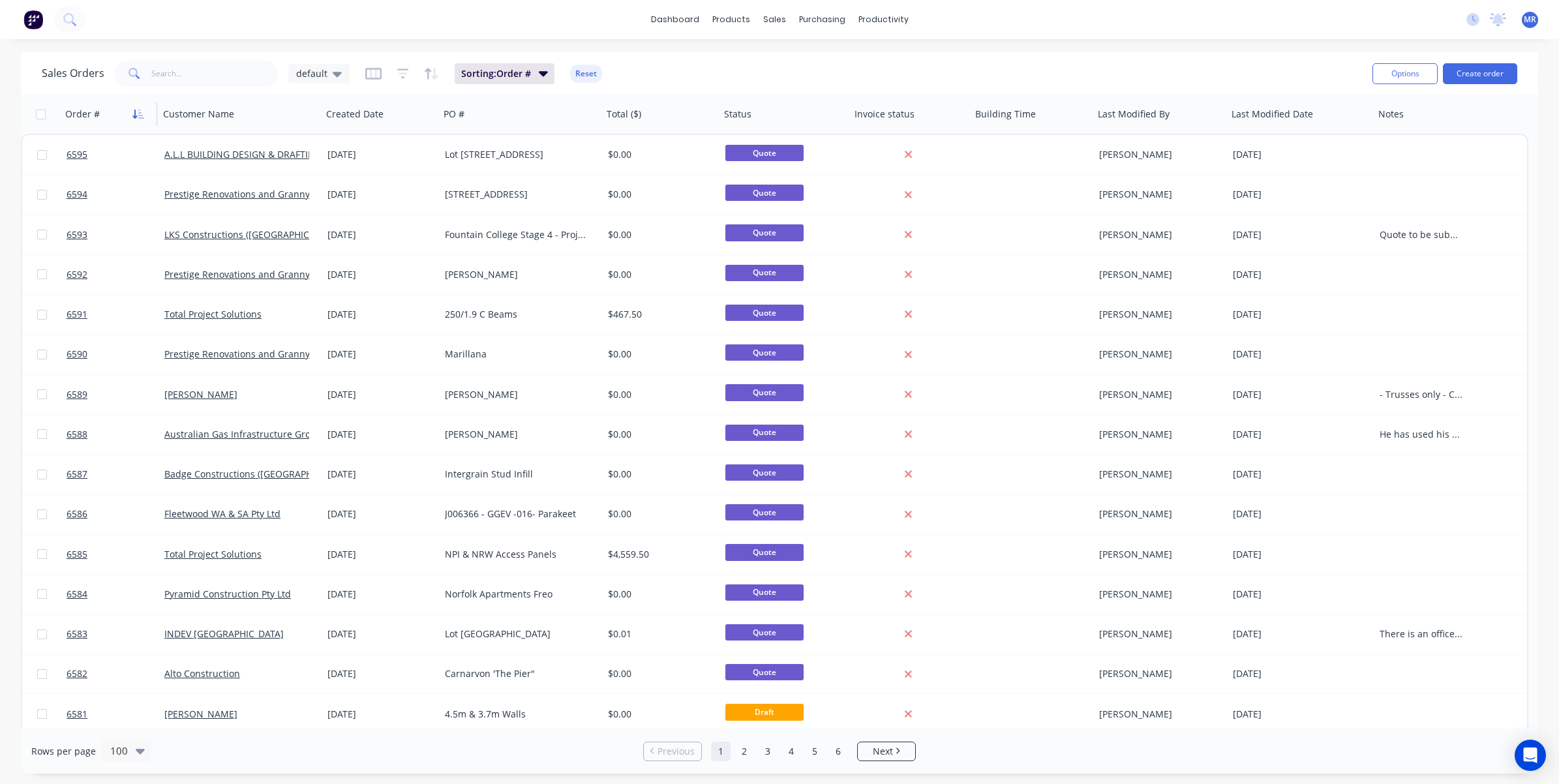
click at [141, 114] on icon "button" at bounding box center [138, 114] width 12 height 10
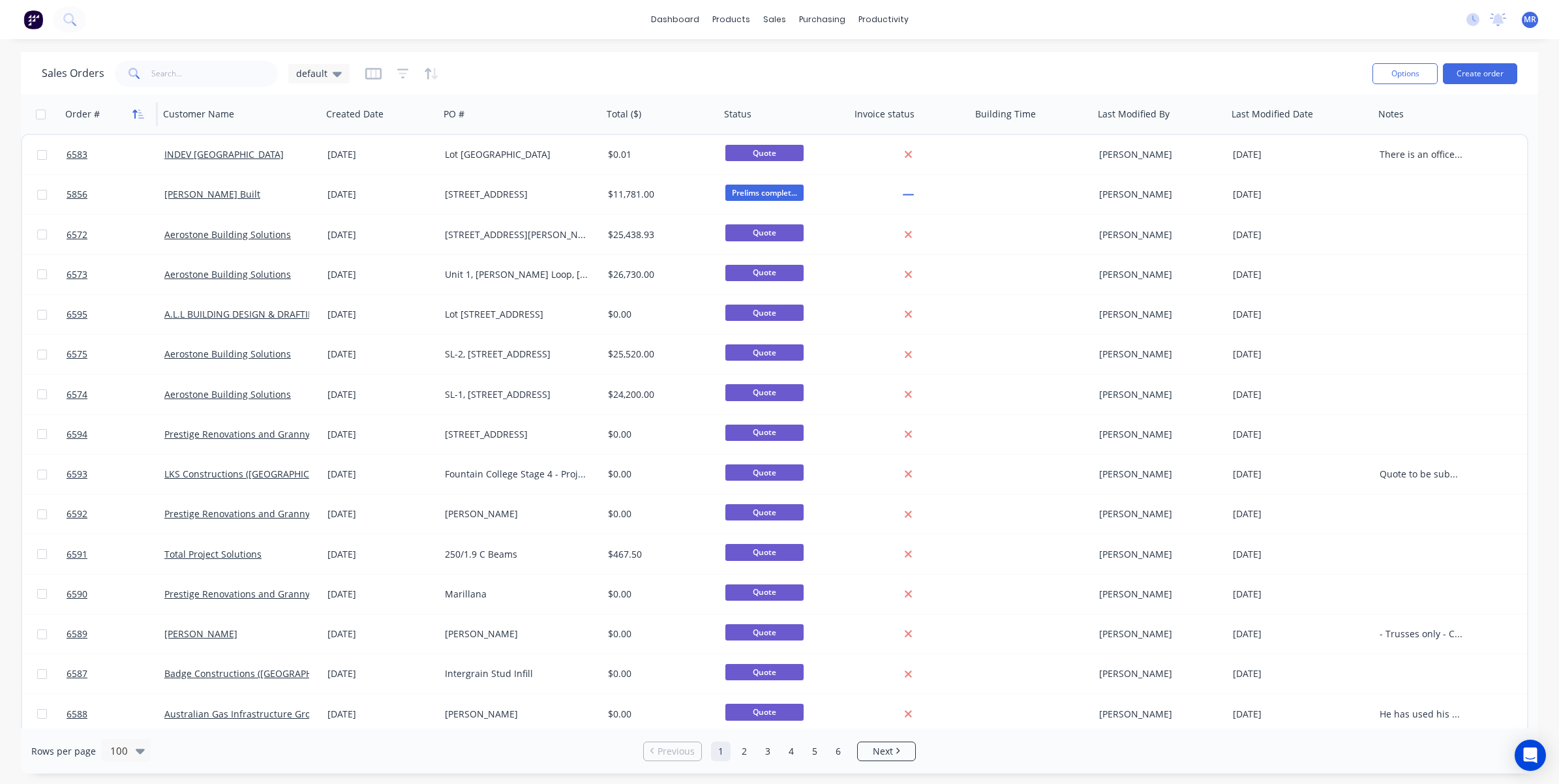
click at [142, 114] on icon "button" at bounding box center [138, 114] width 12 height 10
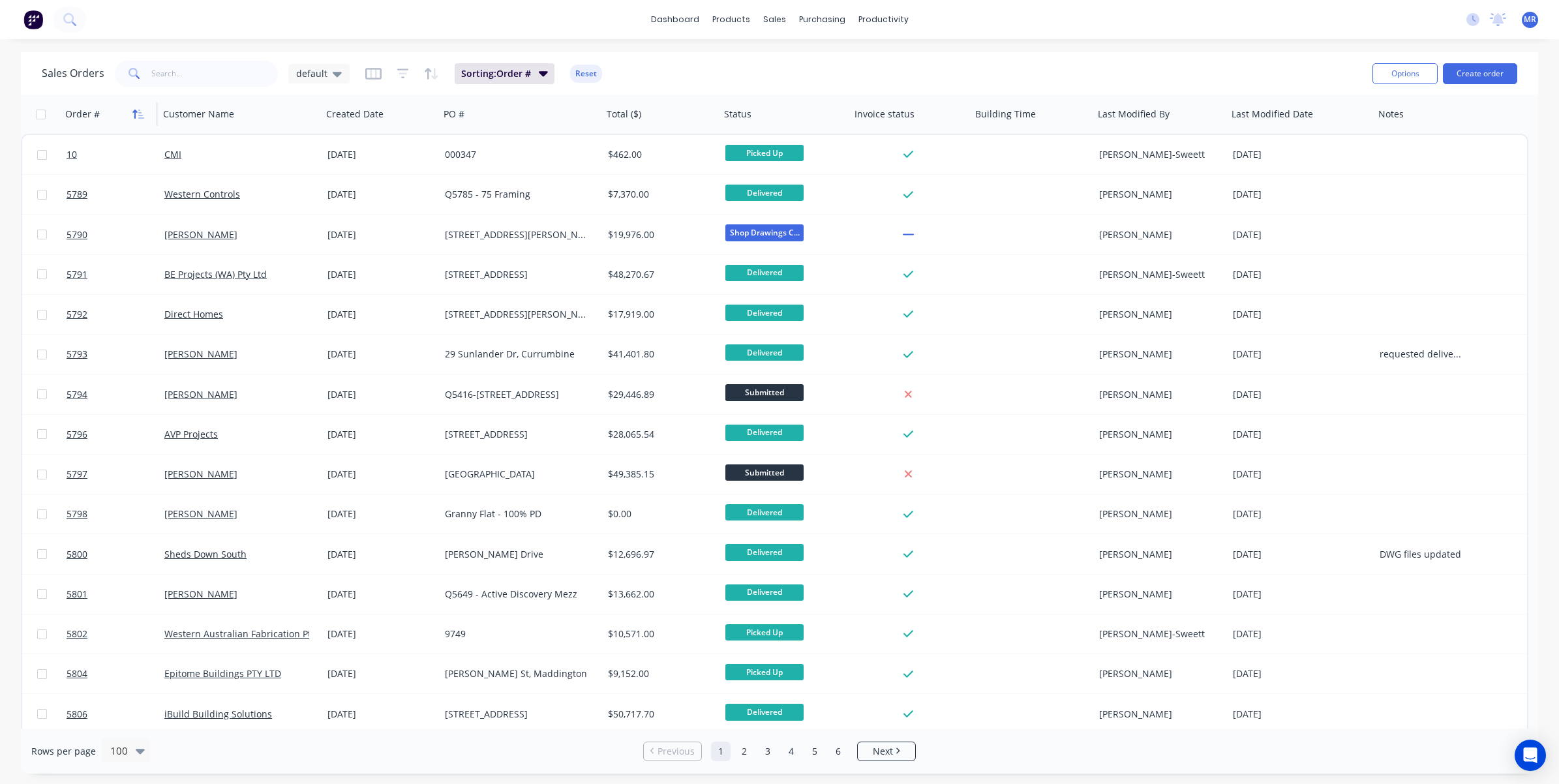
click at [137, 116] on icon "button" at bounding box center [138, 114] width 12 height 10
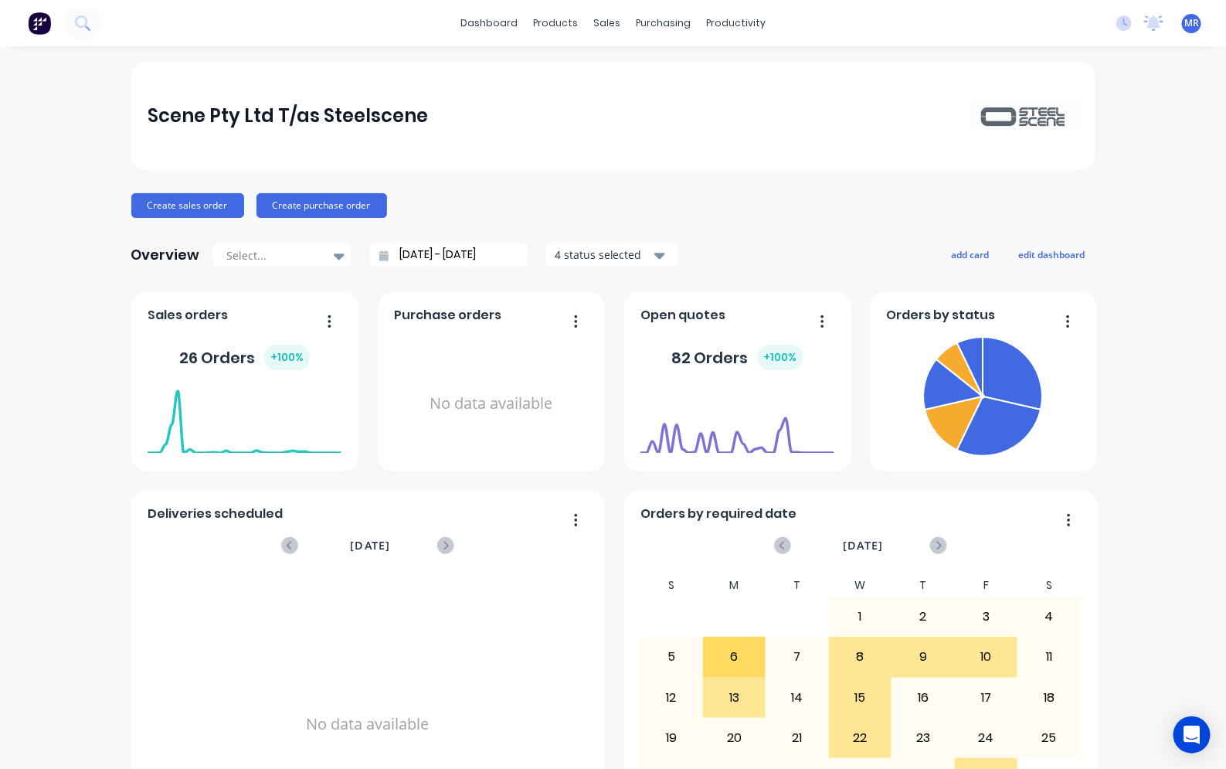
drag, startPoint x: 1168, startPoint y: 260, endPoint x: 1167, endPoint y: 210, distance: 50.2
click at [1168, 260] on div "Scene Pty Ltd T/as Steelscene Create sales order Create purchase order Overview…" at bounding box center [613, 465] width 1226 height 807
click at [43, 712] on div "Scene Pty Ltd T/as Steelscene Create sales order Create purchase order Overview…" at bounding box center [613, 465] width 1226 height 807
click at [638, 68] on div "Sales Orders" at bounding box center [657, 74] width 63 height 14
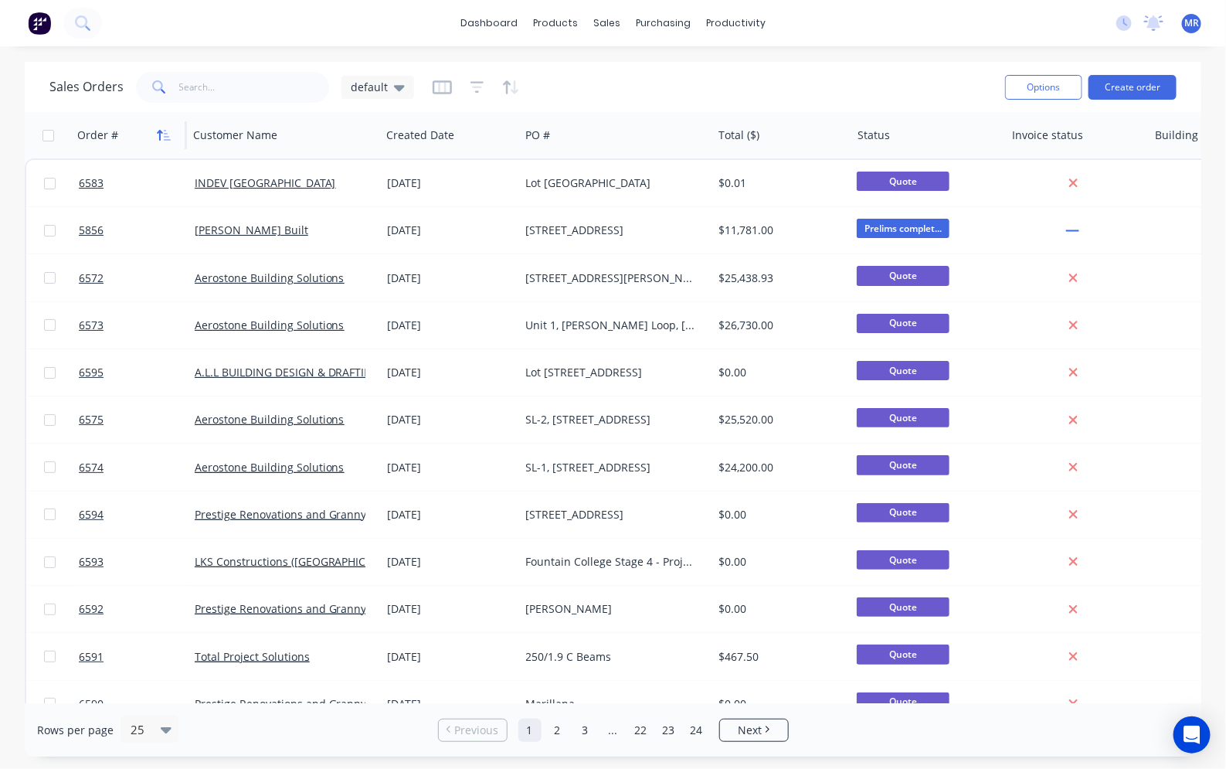
click at [155, 135] on button "button" at bounding box center [163, 135] width 23 height 23
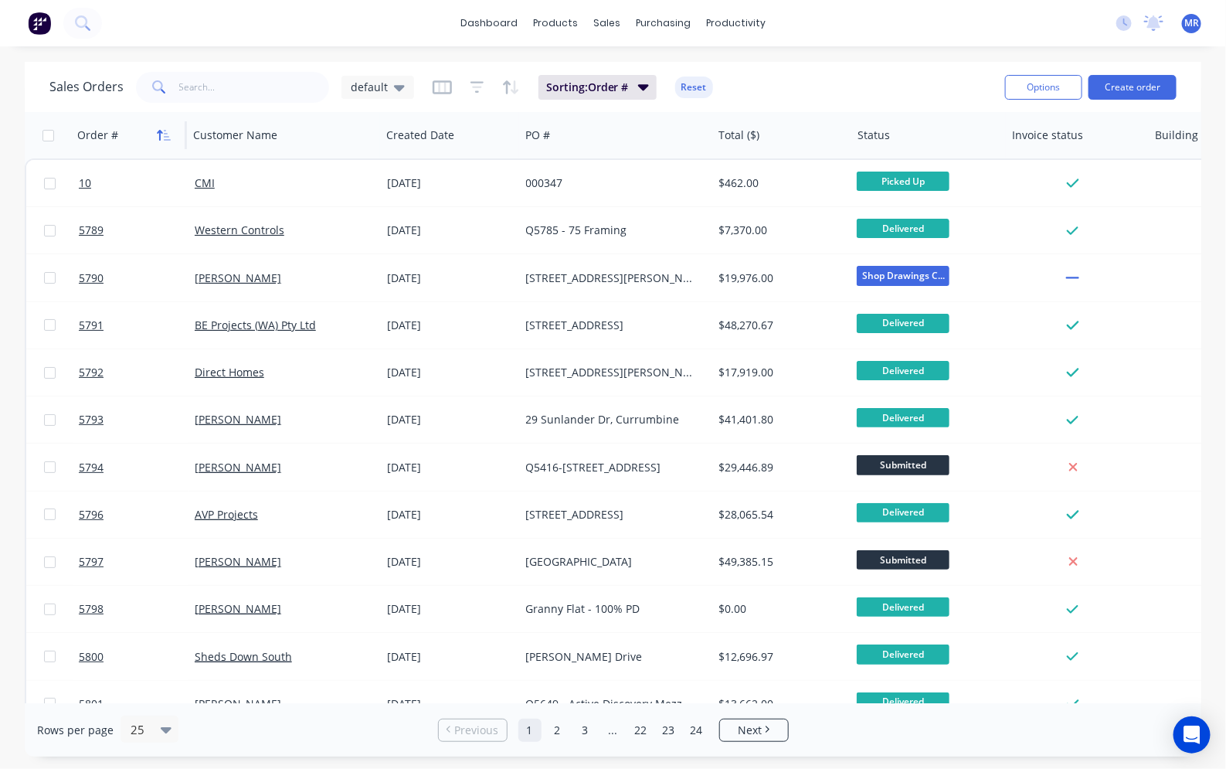
click at [163, 138] on icon "button" at bounding box center [164, 135] width 14 height 12
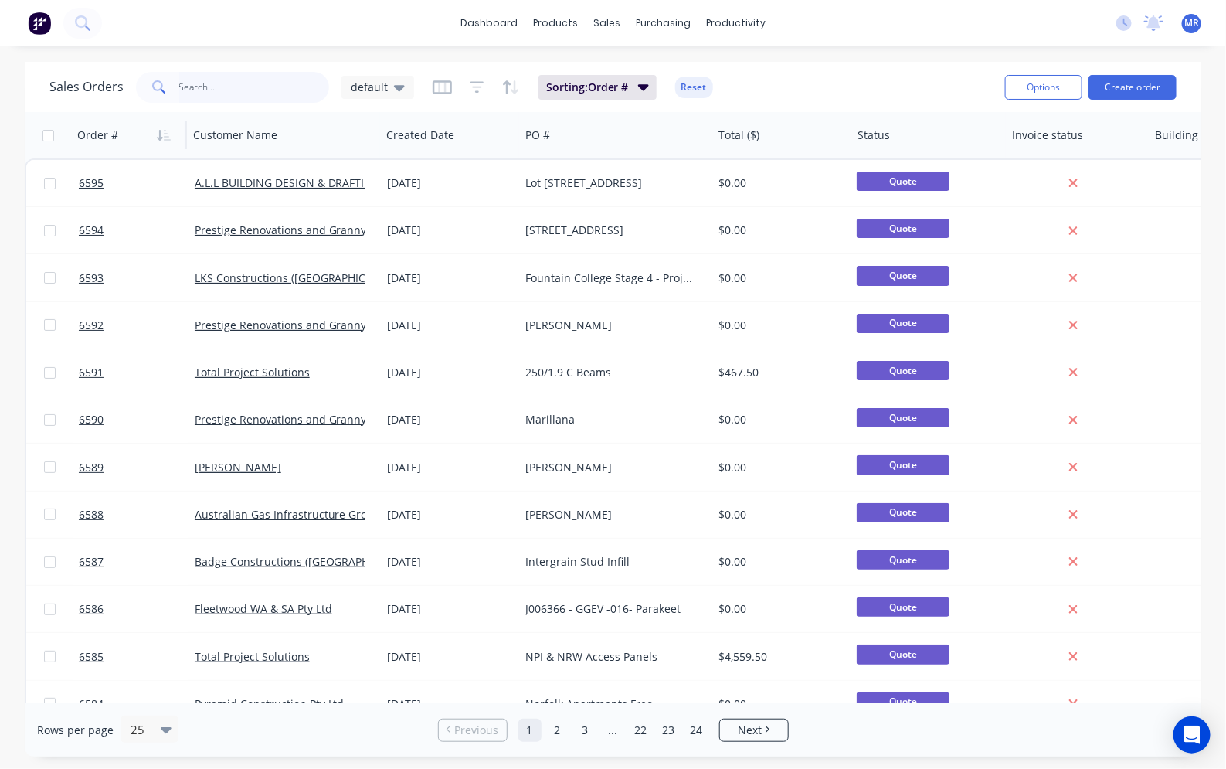
click at [225, 93] on input "text" at bounding box center [254, 87] width 151 height 31
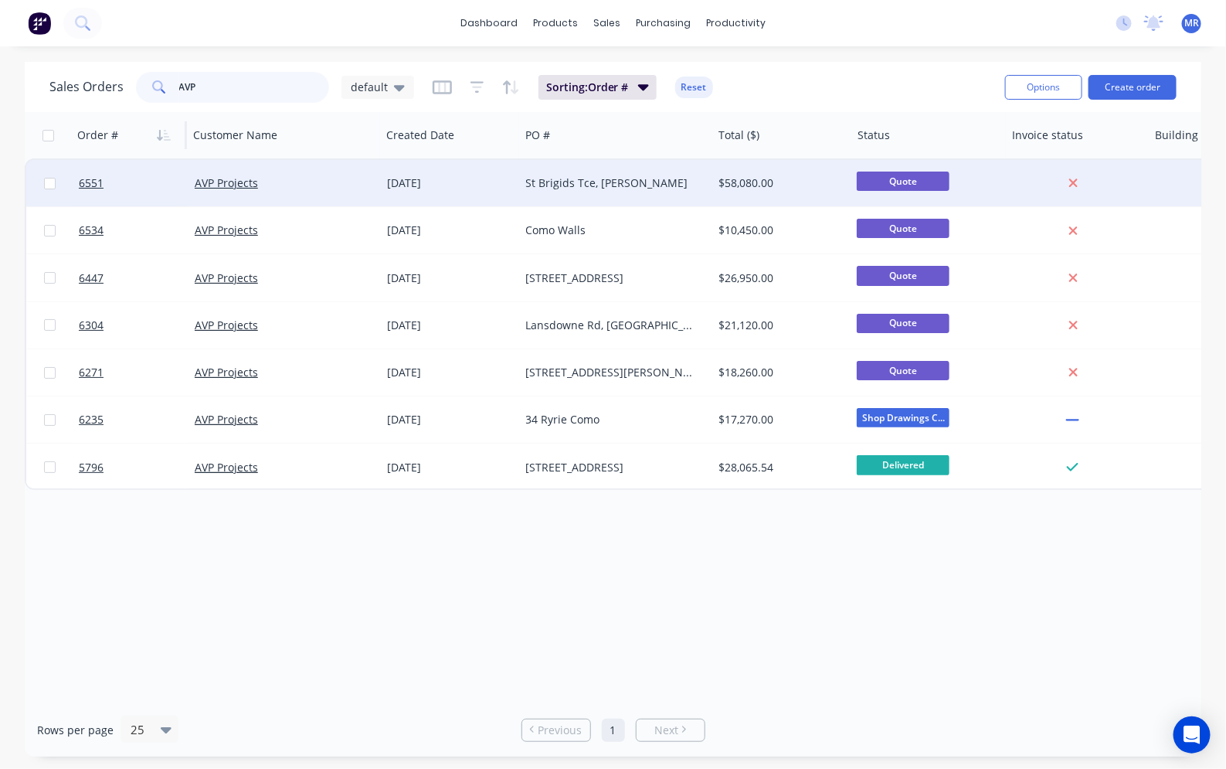
type input "AVP"
click at [576, 190] on div "St Brigids Tce, [PERSON_NAME]" at bounding box center [616, 183] width 192 height 46
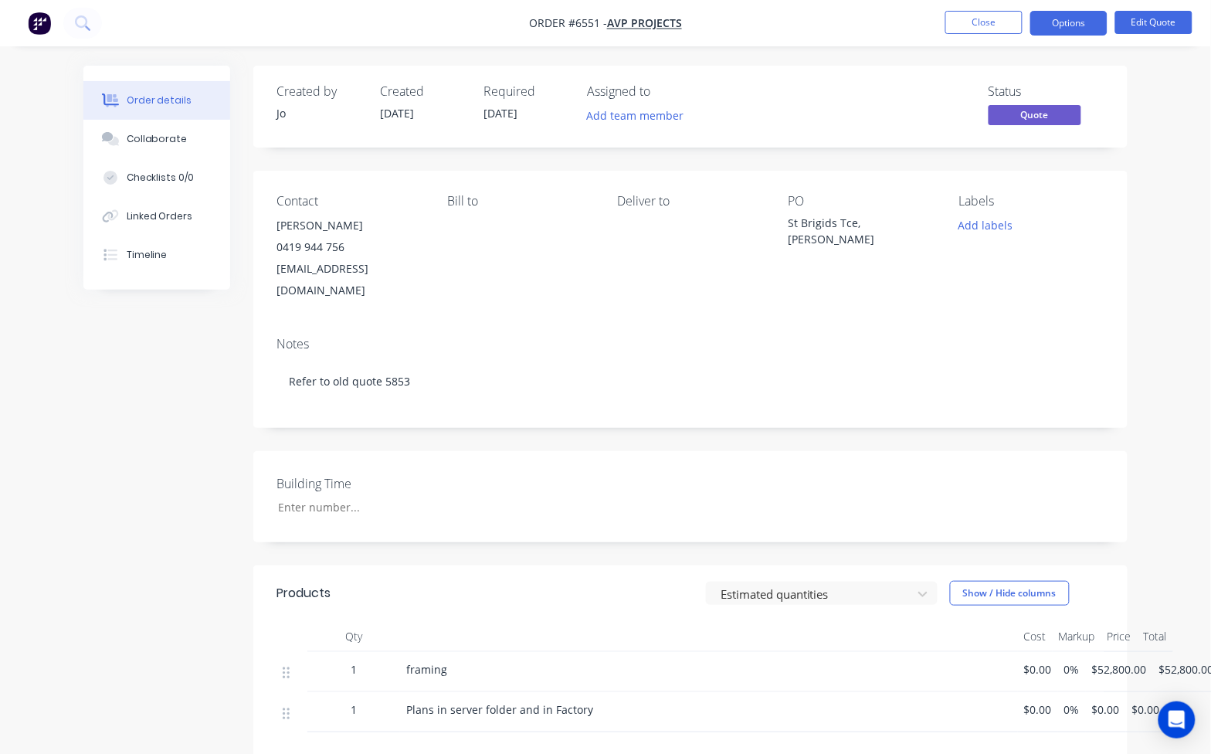
click at [821, 24] on nav "Order #6551 - AVP Projects Close Options Edit Quote" at bounding box center [605, 23] width 1211 height 46
